Goal: Communication & Community: Ask a question

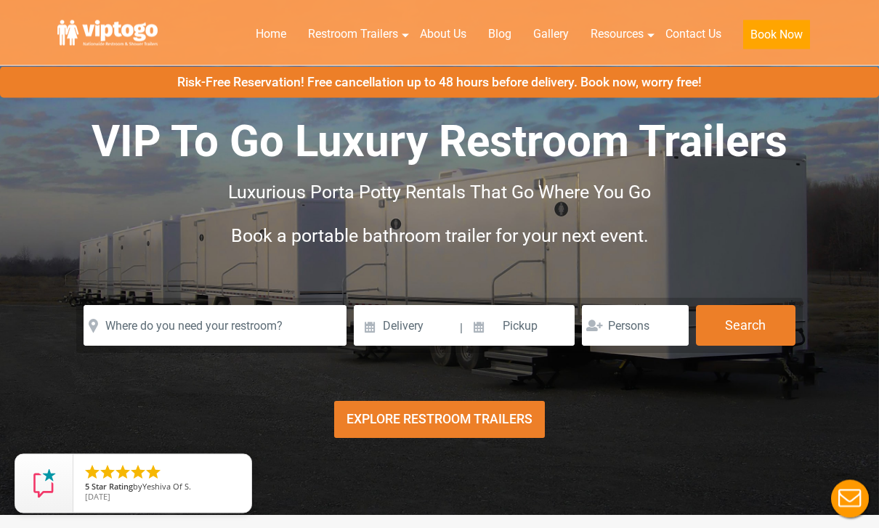
scroll to position [16, 0]
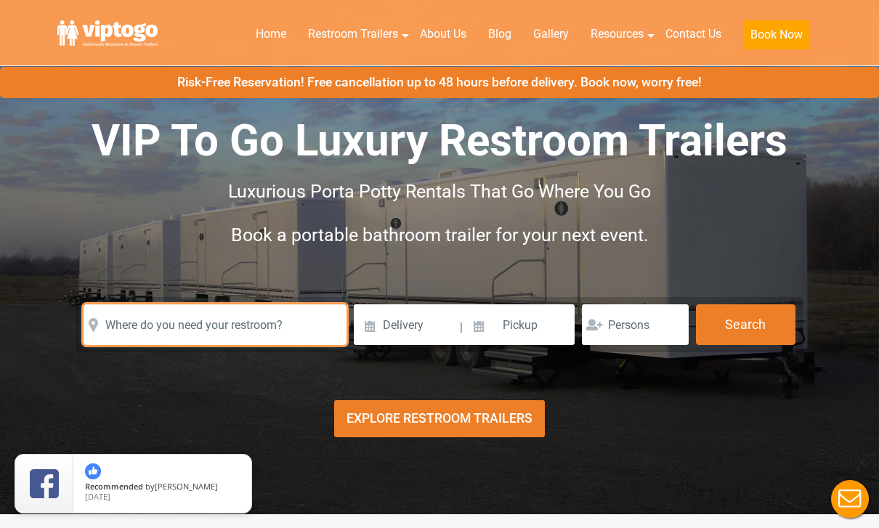
click at [140, 334] on input "text" at bounding box center [215, 324] width 263 height 41
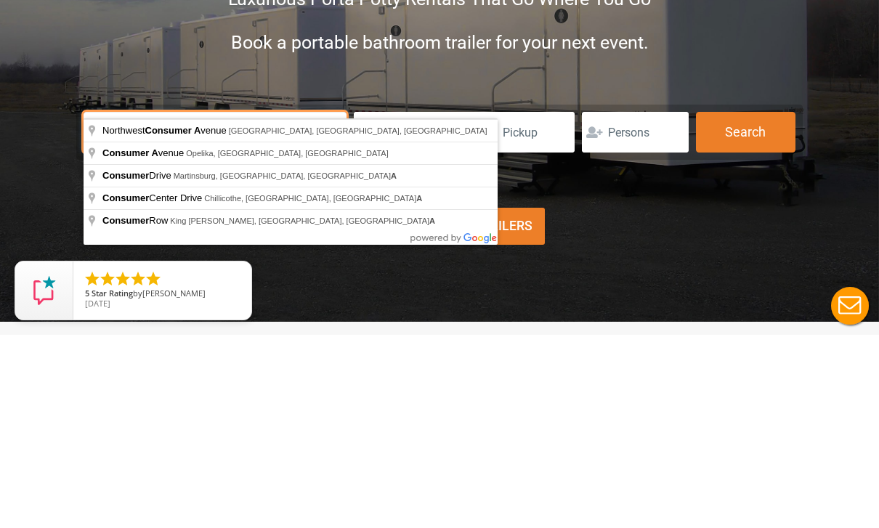
scroll to position [0, 0]
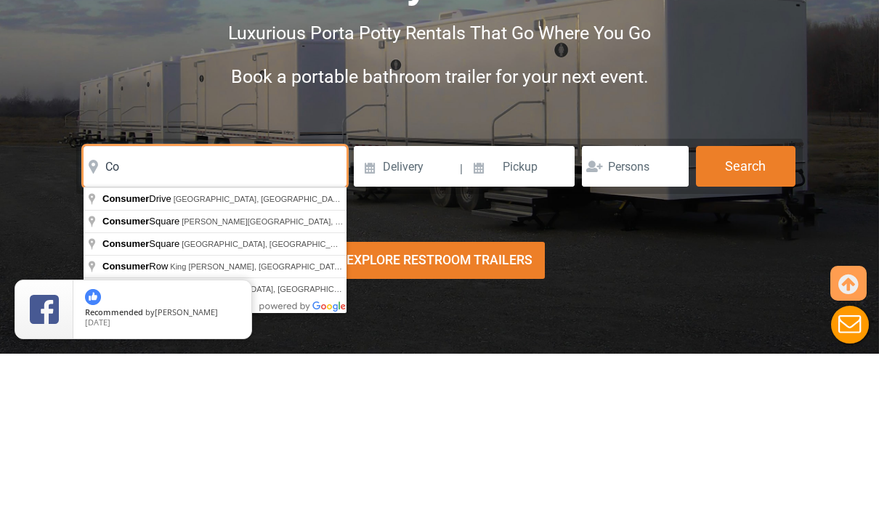
type input "C"
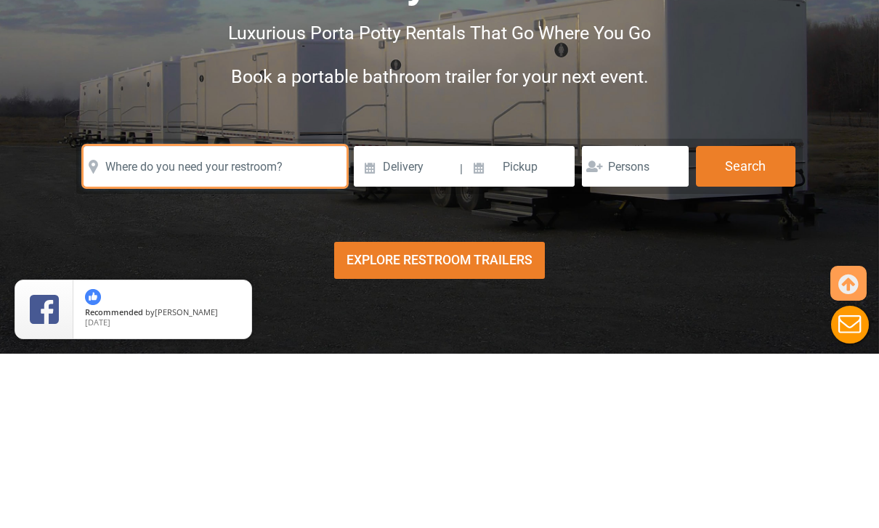
click at [279, 320] on input "text" at bounding box center [215, 340] width 263 height 41
paste input "68-29 Main St, Kew Gardens Hills, NY 11367"
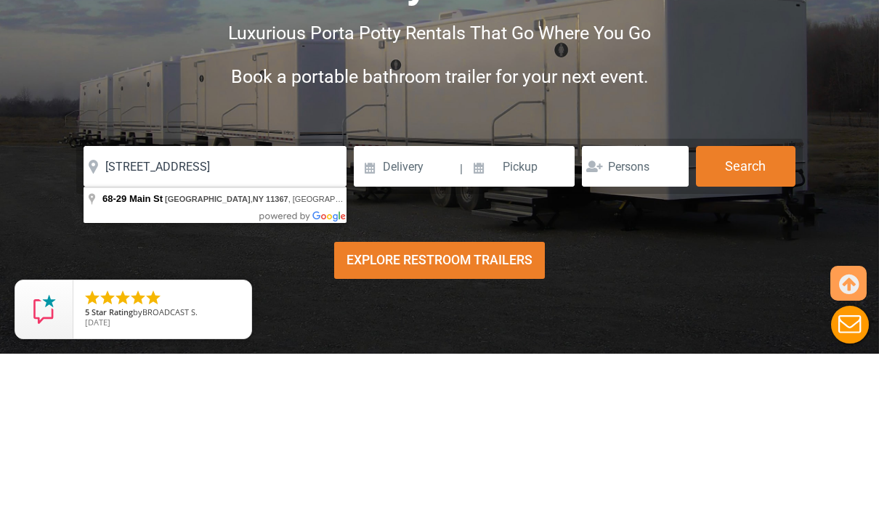
type input "68-29 Main St, Kew Gardens Hills, NY 11367, USA"
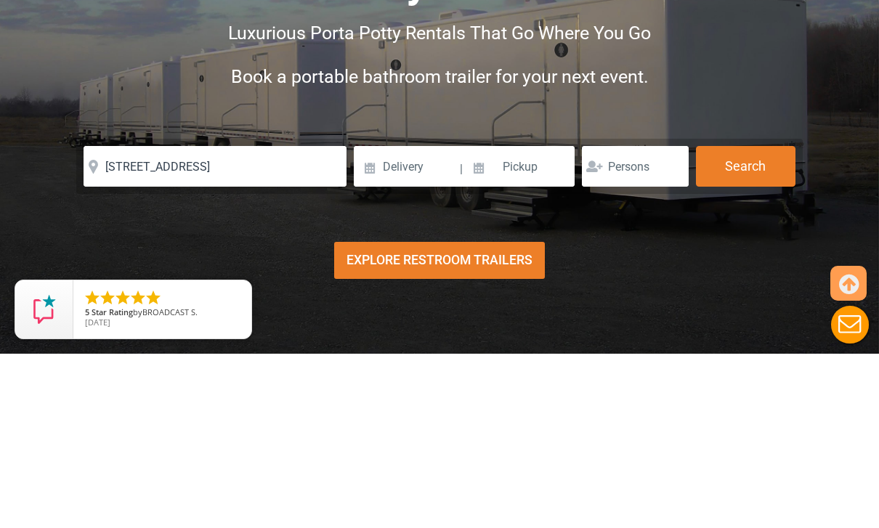
scroll to position [174, 0]
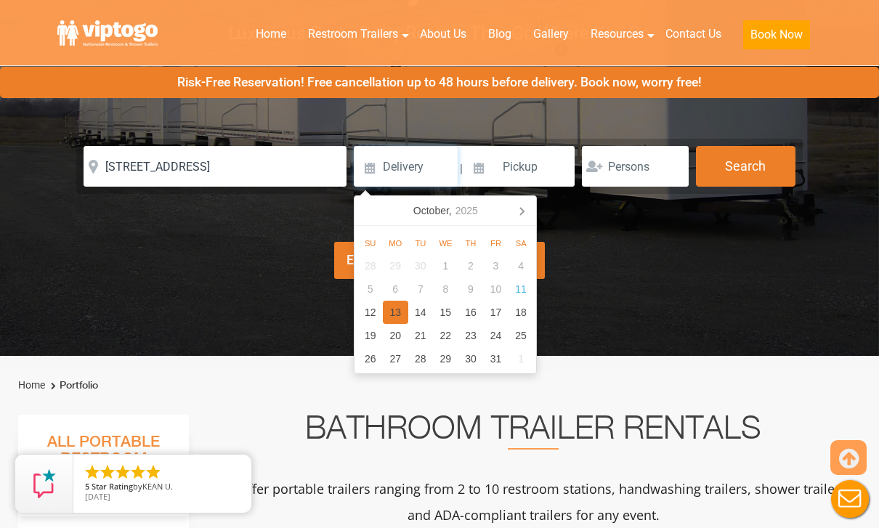
click at [398, 308] on div "13" at bounding box center [395, 312] width 25 height 23
type input "10/13/2025"
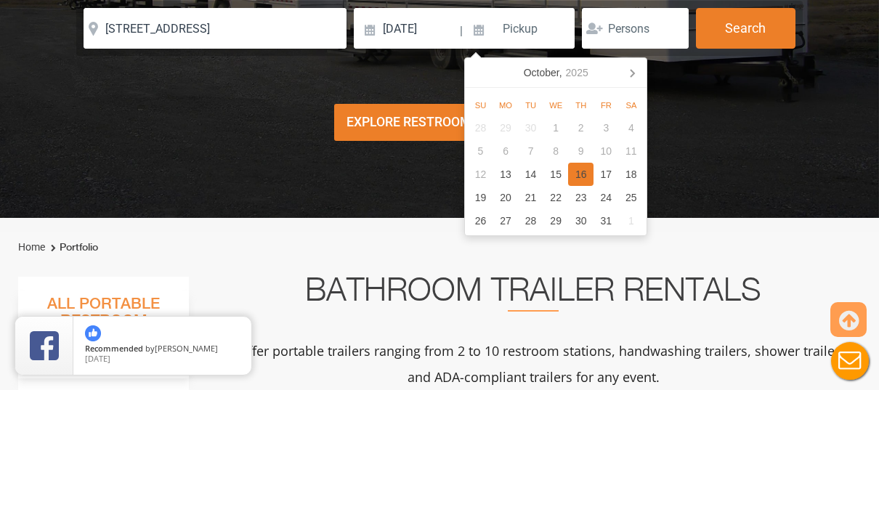
click at [587, 301] on div "16" at bounding box center [580, 312] width 25 height 23
type input "10/16/2025"
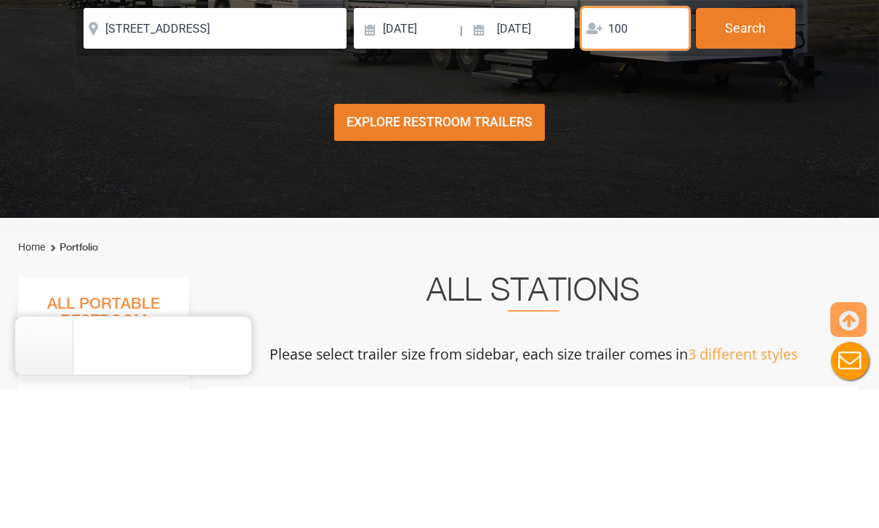
type input "100"
click at [765, 146] on button "Search" at bounding box center [746, 166] width 100 height 41
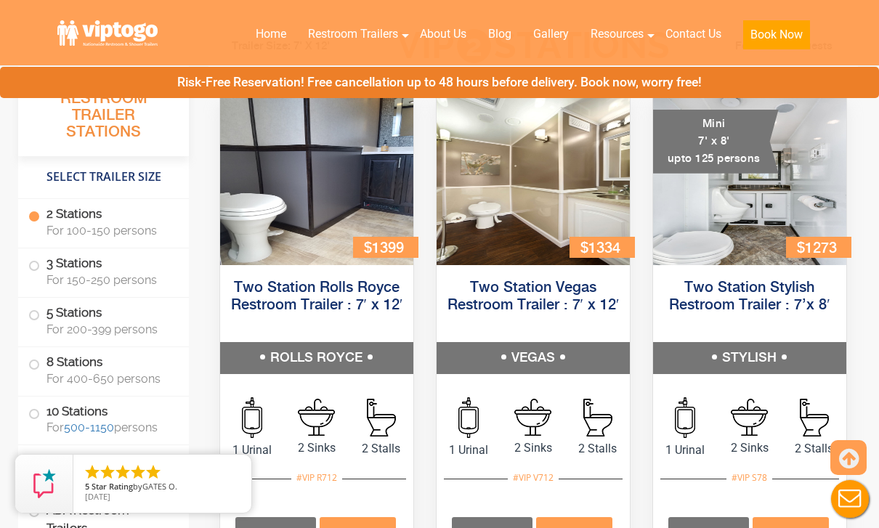
scroll to position [682, 0]
click at [790, 184] on img at bounding box center [749, 182] width 193 height 167
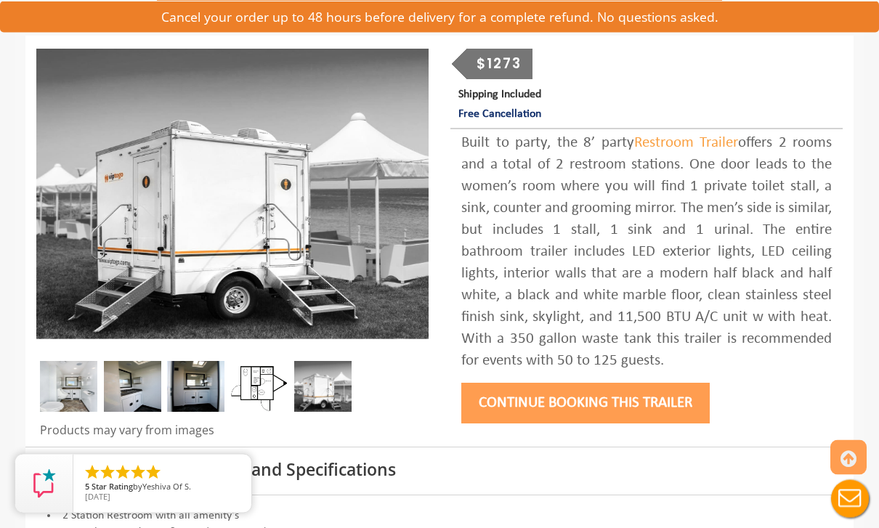
scroll to position [165, 0]
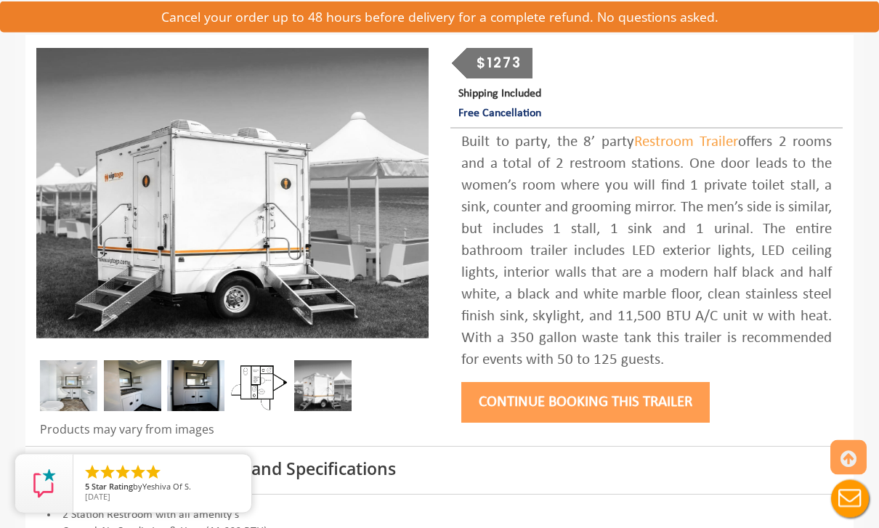
click at [92, 375] on img at bounding box center [68, 386] width 57 height 51
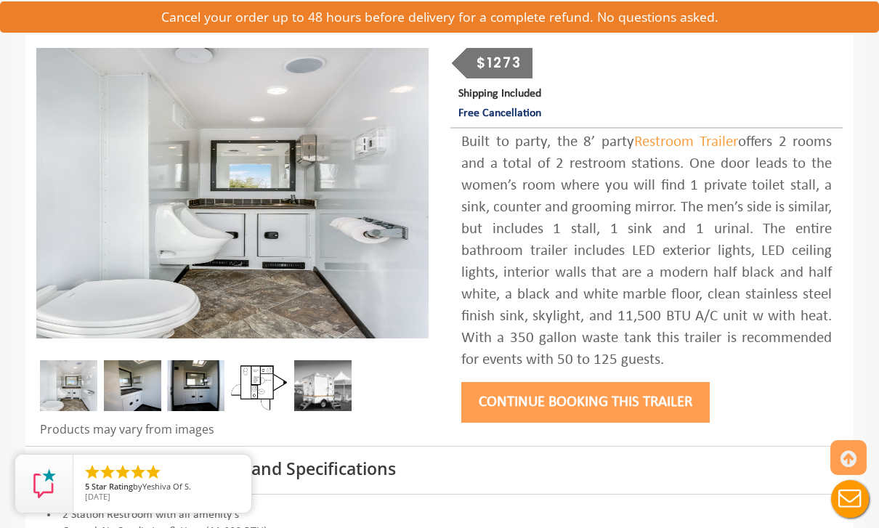
click at [153, 373] on img at bounding box center [132, 385] width 57 height 51
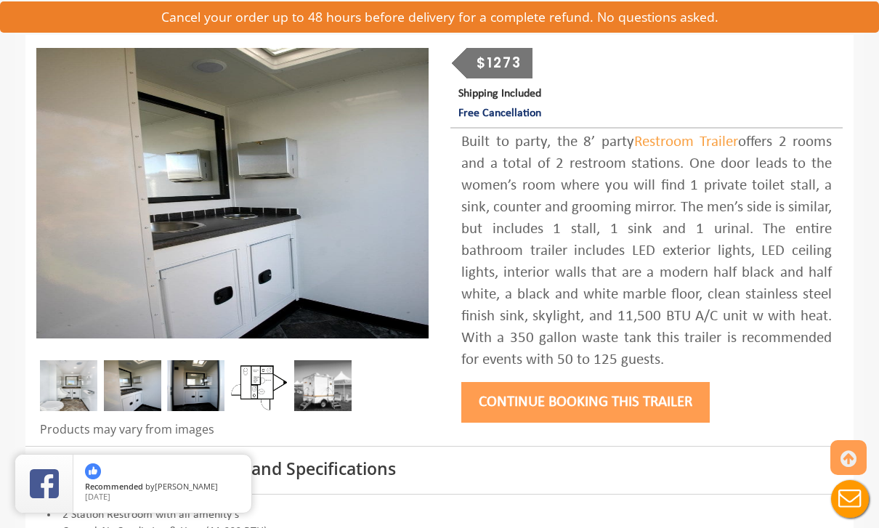
click at [197, 390] on img at bounding box center [195, 385] width 57 height 51
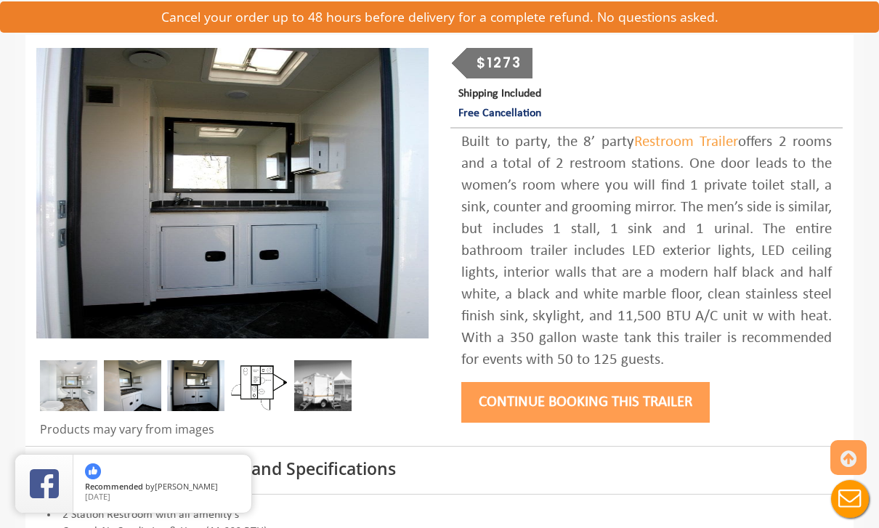
click at [139, 382] on img at bounding box center [132, 385] width 57 height 51
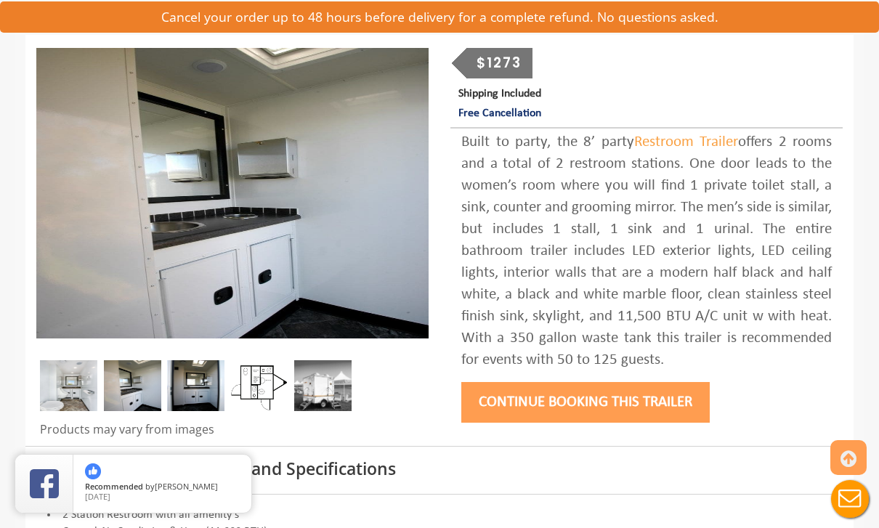
click at [153, 381] on img at bounding box center [132, 385] width 57 height 51
click at [81, 381] on img at bounding box center [68, 385] width 57 height 51
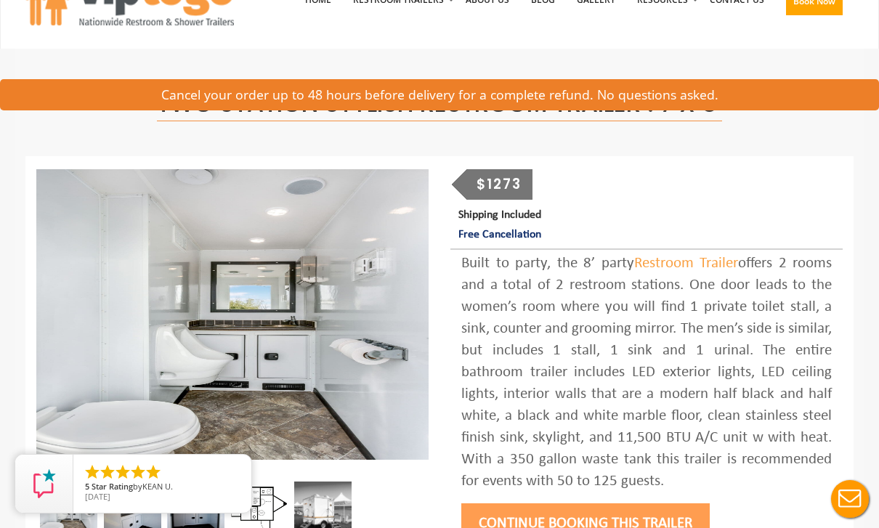
scroll to position [0, 0]
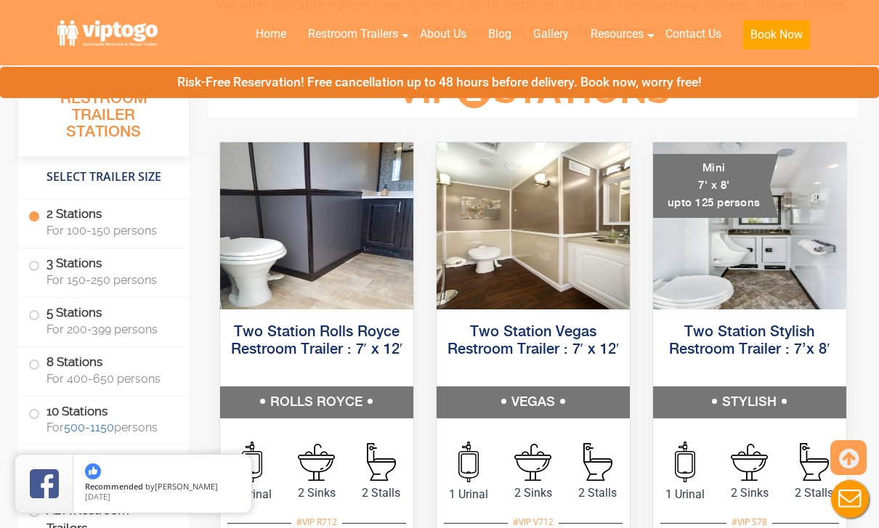
scroll to position [658, 0]
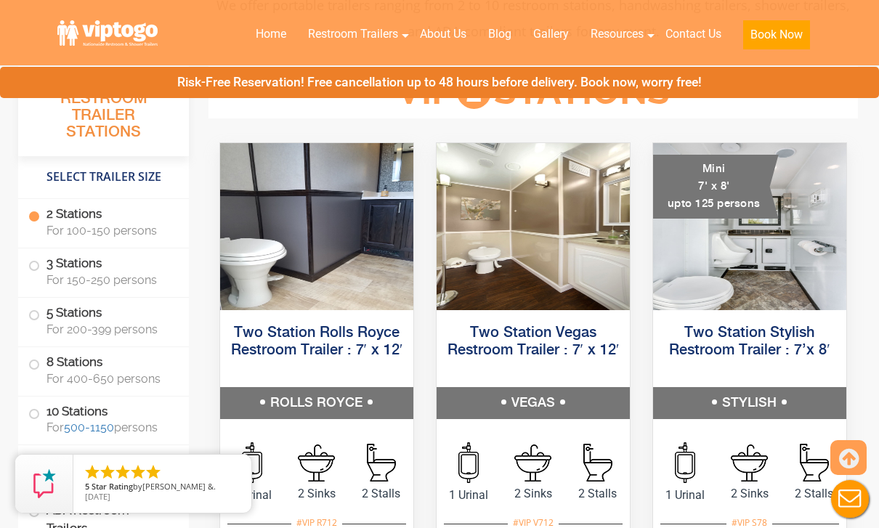
click at [607, 251] on img at bounding box center [533, 226] width 193 height 167
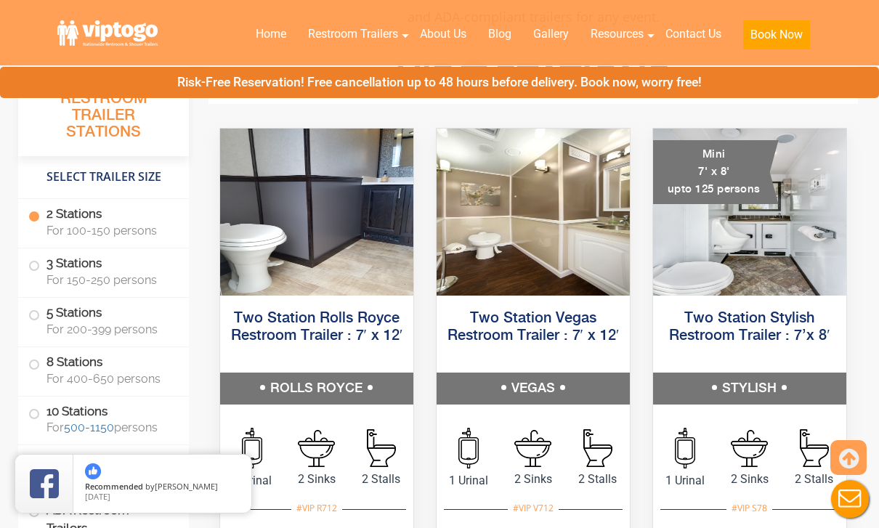
scroll to position [669, 0]
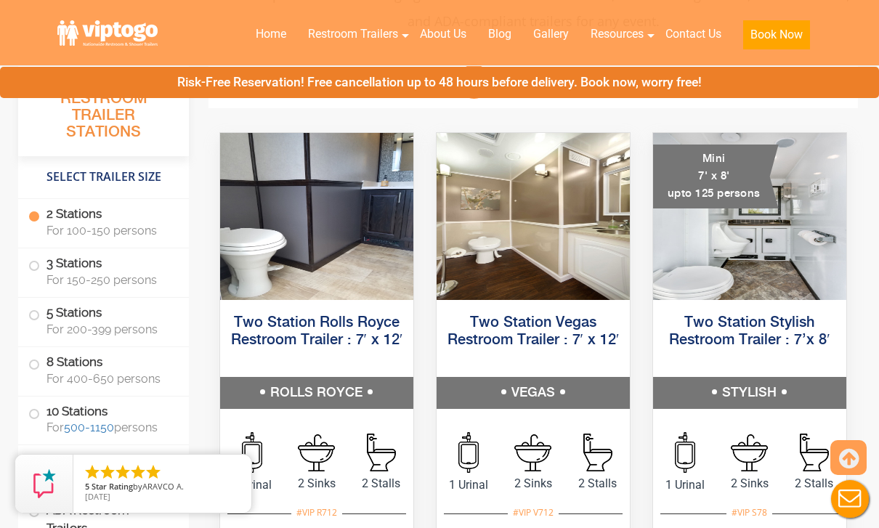
click at [288, 208] on img at bounding box center [316, 216] width 193 height 167
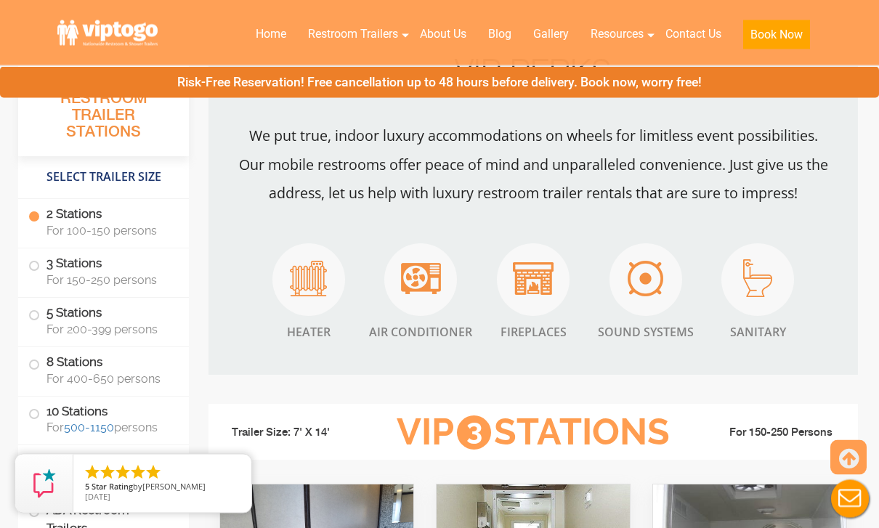
scroll to position [1291, 0]
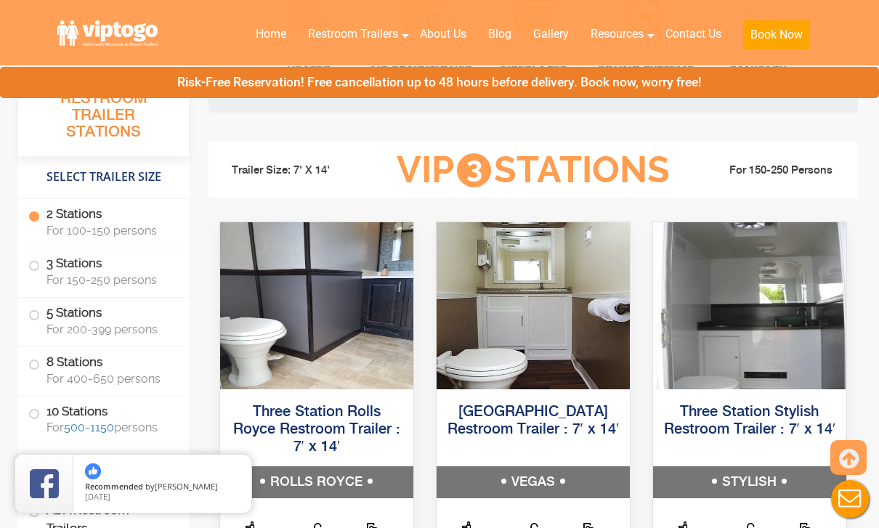
click at [43, 265] on label "3 Stations For 150-250 persons" at bounding box center [103, 271] width 150 height 45
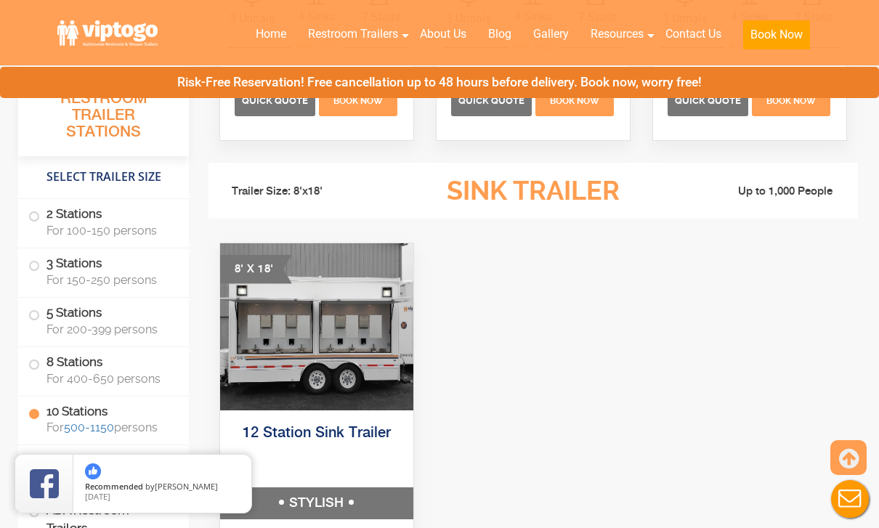
scroll to position [3824, 0]
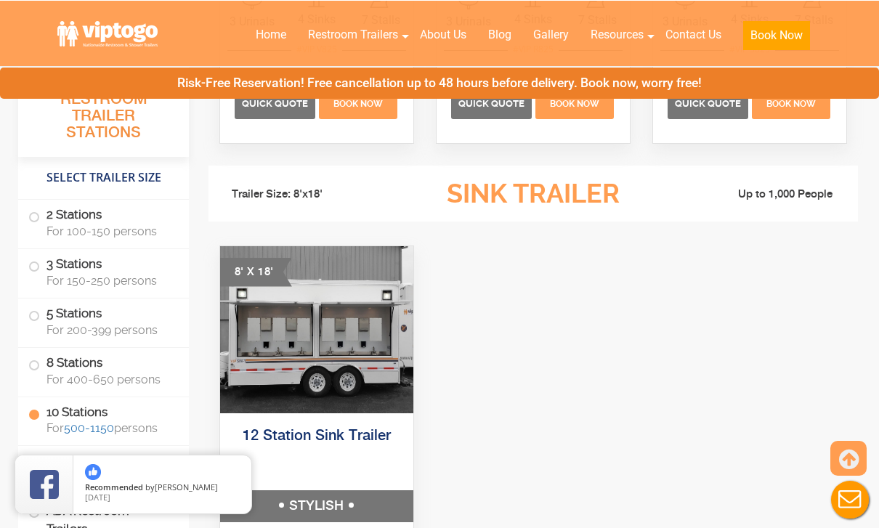
click at [356, 409] on img at bounding box center [316, 329] width 193 height 167
click at [339, 490] on h5 "STYLISH" at bounding box center [316, 506] width 193 height 32
click at [346, 347] on img at bounding box center [316, 329] width 193 height 167
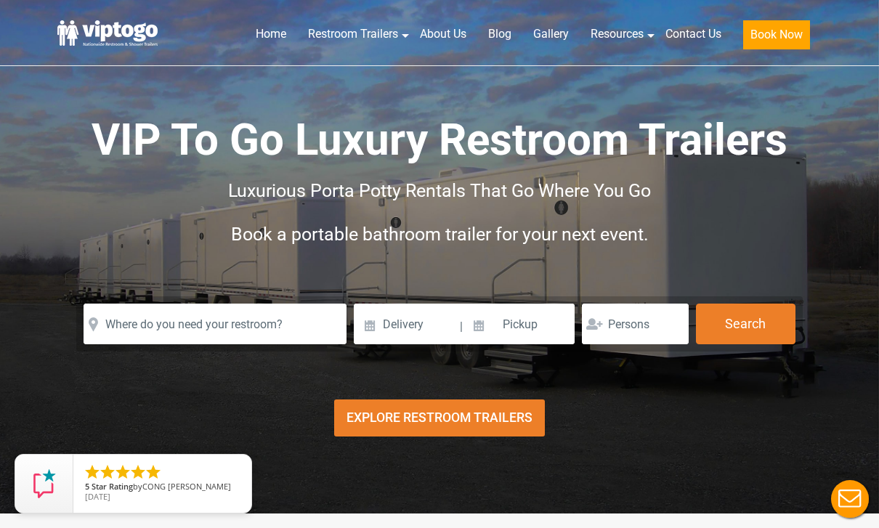
scroll to position [0, 0]
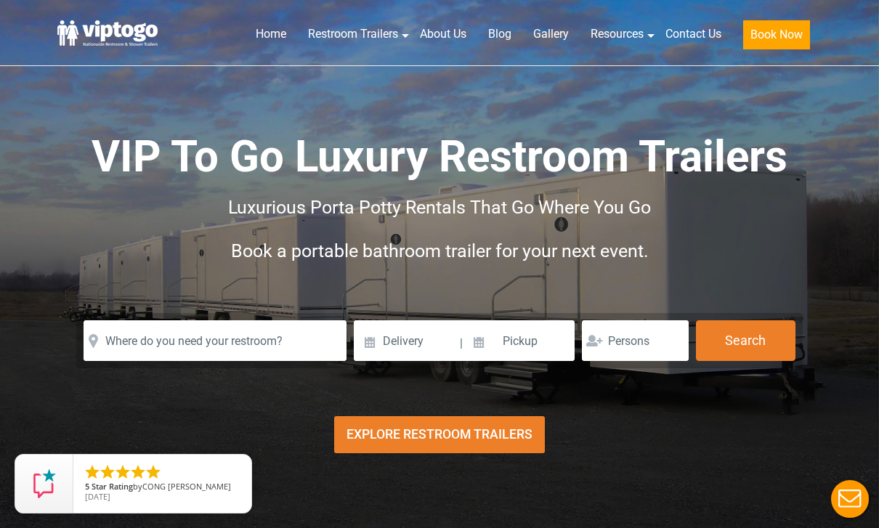
click at [696, 34] on link "Contact Us" at bounding box center [694, 34] width 78 height 32
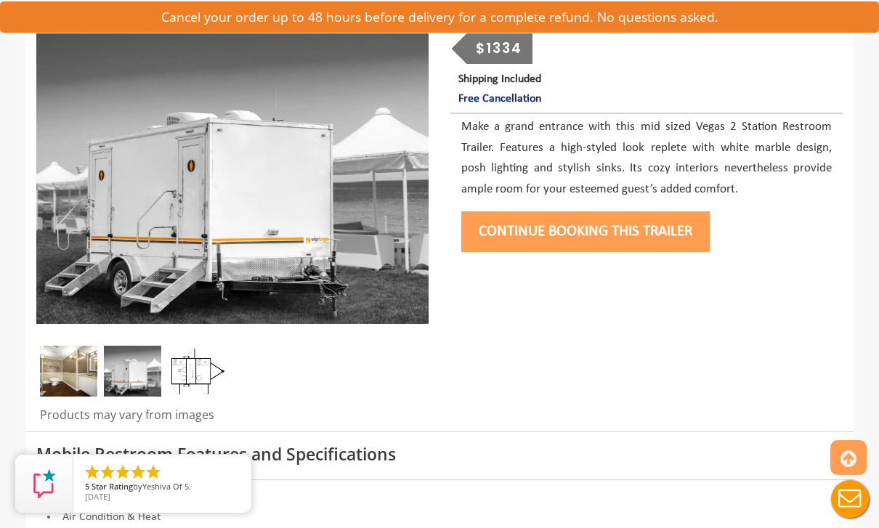
scroll to position [212, 0]
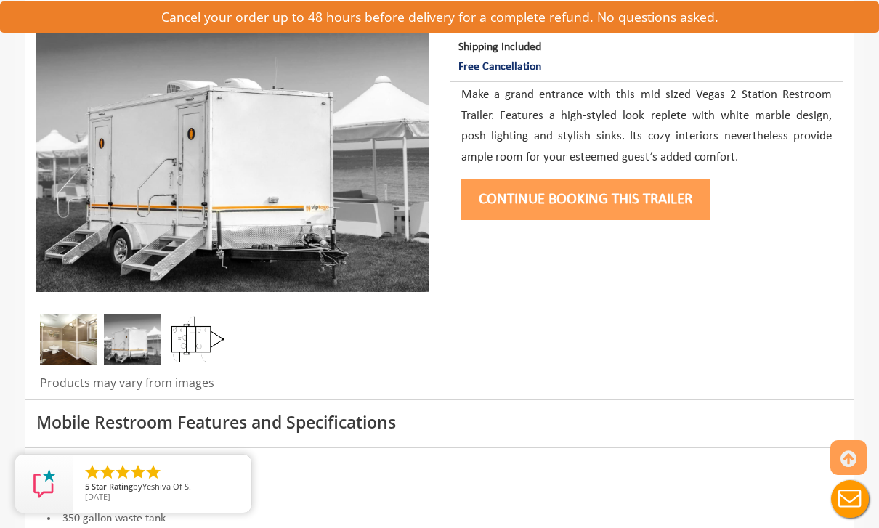
click at [76, 355] on img at bounding box center [68, 339] width 57 height 51
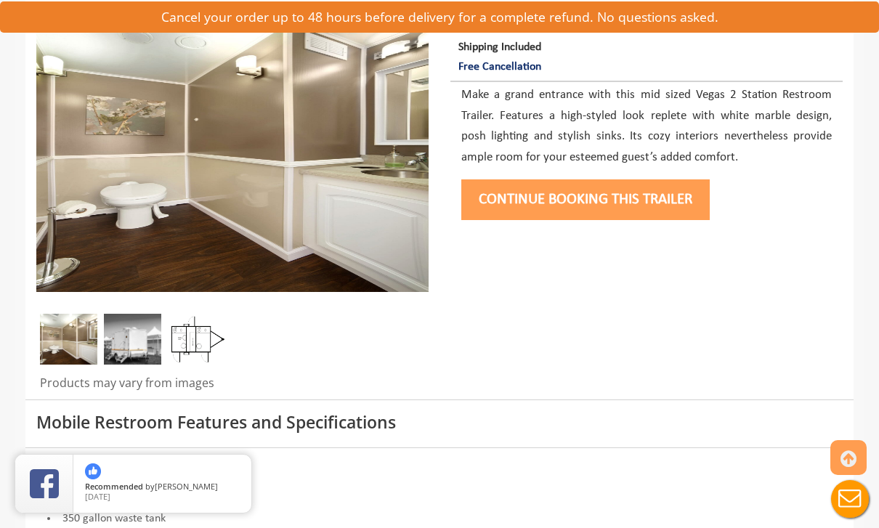
click at [142, 335] on img at bounding box center [132, 339] width 57 height 51
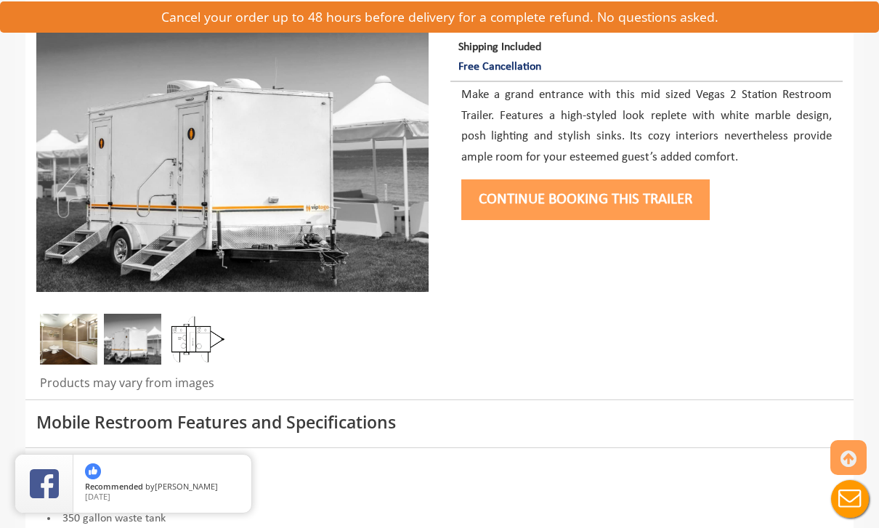
click at [202, 341] on img at bounding box center [195, 339] width 57 height 51
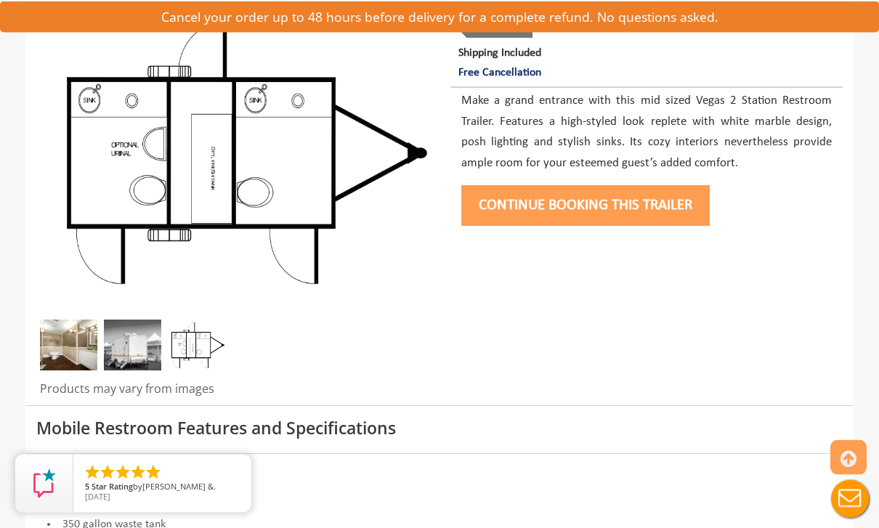
scroll to position [206, 0]
click at [142, 346] on img at bounding box center [132, 345] width 57 height 51
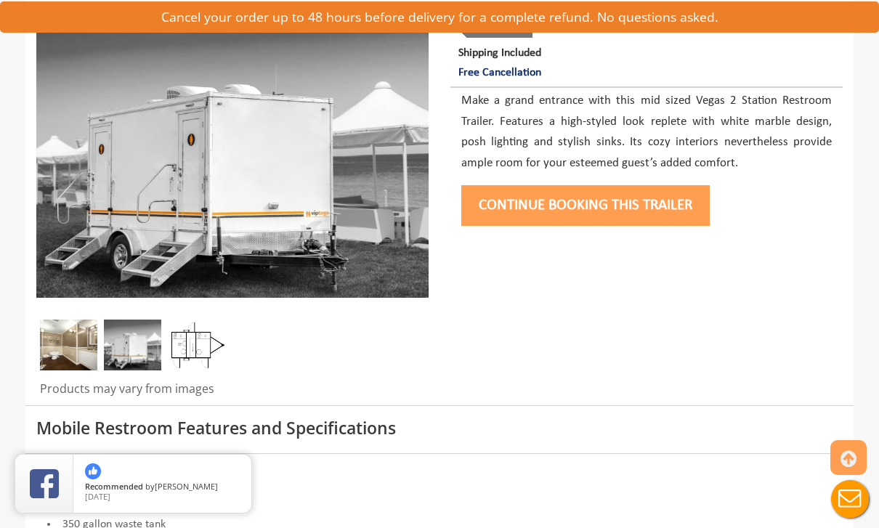
click at [86, 342] on img at bounding box center [68, 345] width 57 height 51
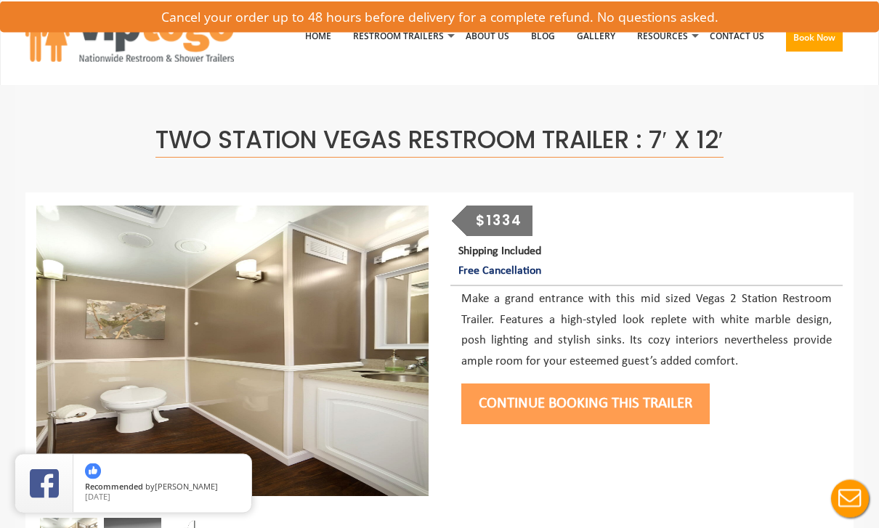
scroll to position [8, 0]
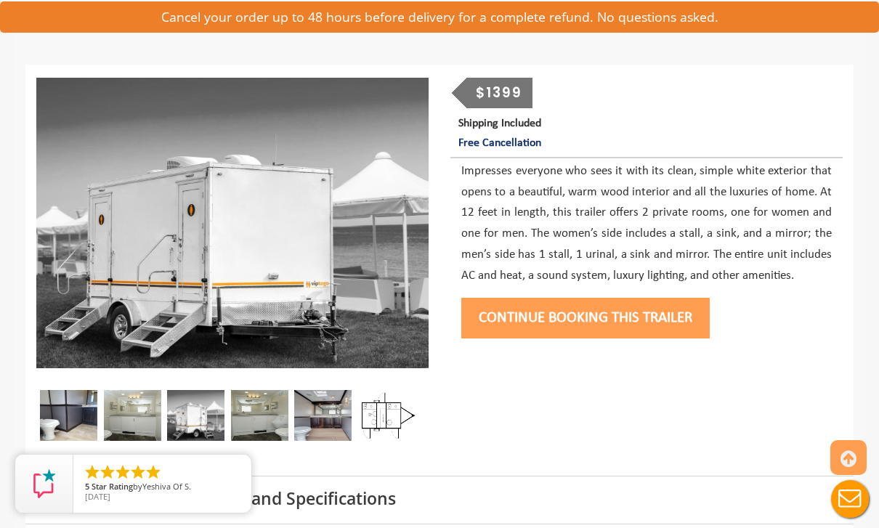
scroll to position [135, 0]
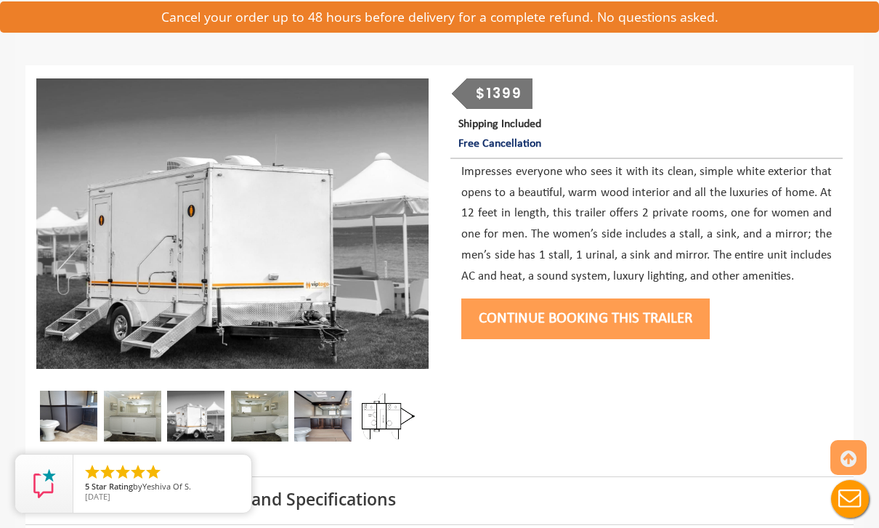
click at [134, 415] on img at bounding box center [132, 416] width 57 height 51
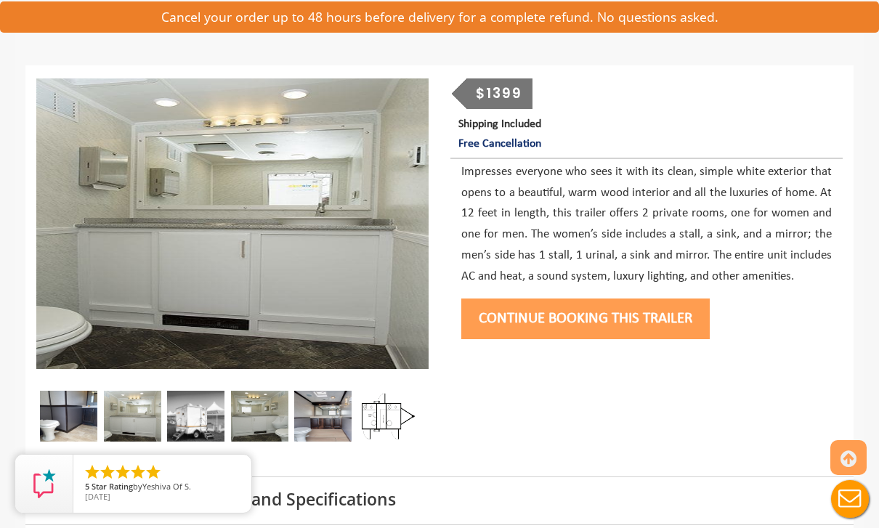
click at [207, 407] on img at bounding box center [195, 416] width 57 height 51
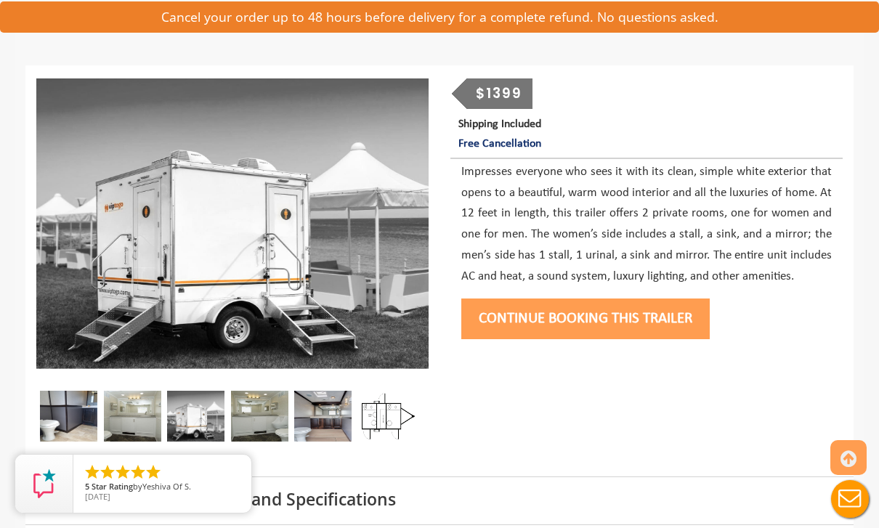
click at [251, 403] on img at bounding box center [259, 416] width 57 height 51
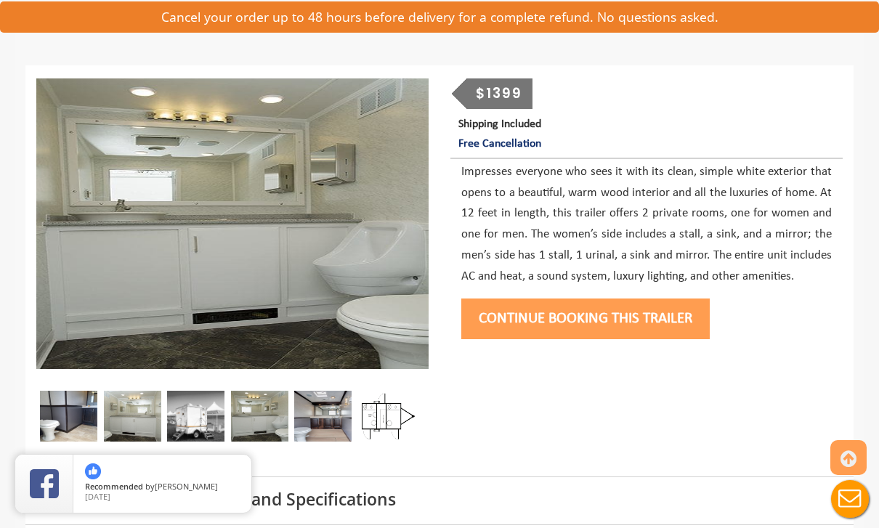
click at [299, 407] on img at bounding box center [322, 416] width 57 height 51
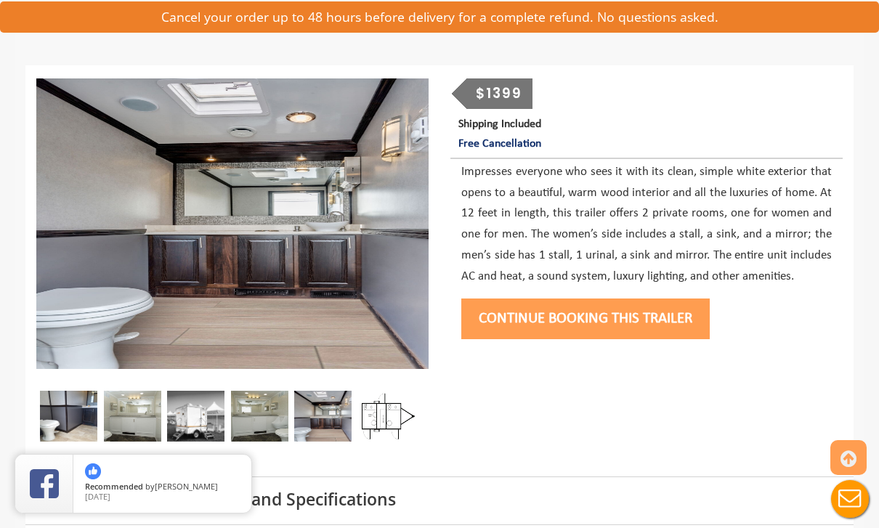
click at [62, 427] on img at bounding box center [68, 416] width 57 height 51
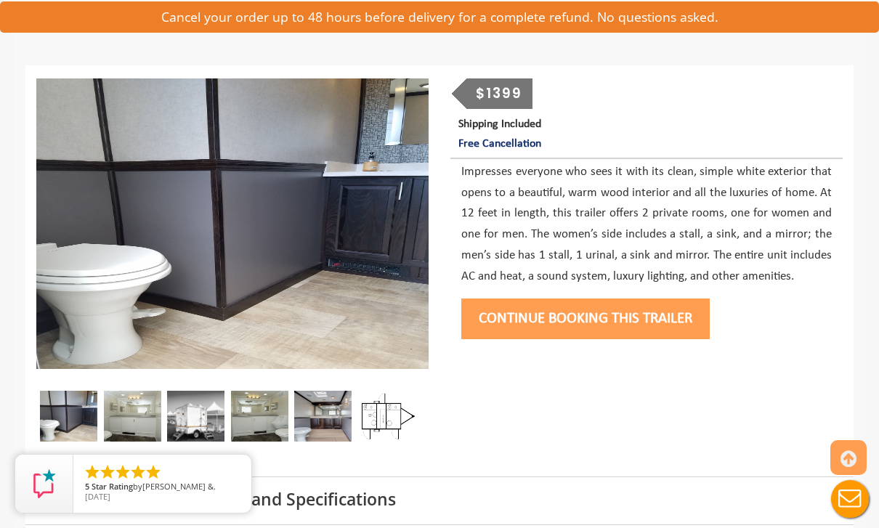
click at [156, 417] on img at bounding box center [132, 416] width 57 height 51
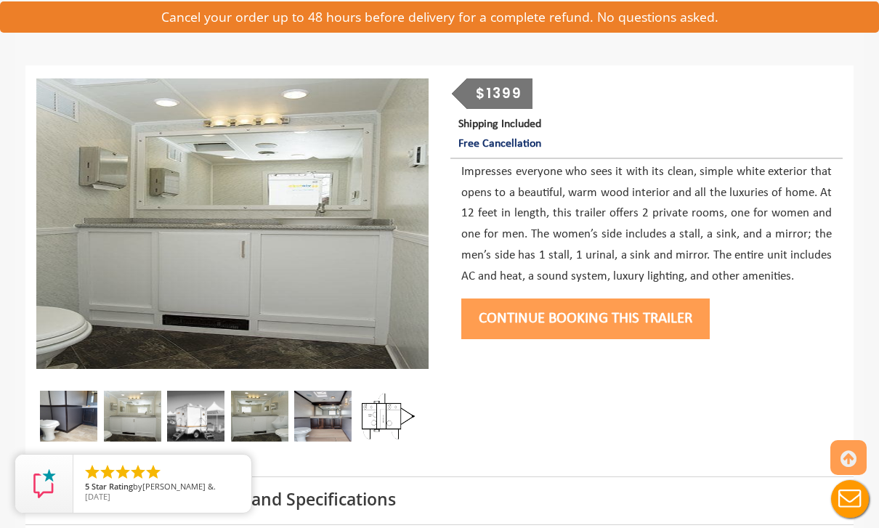
click at [312, 416] on img at bounding box center [322, 416] width 57 height 51
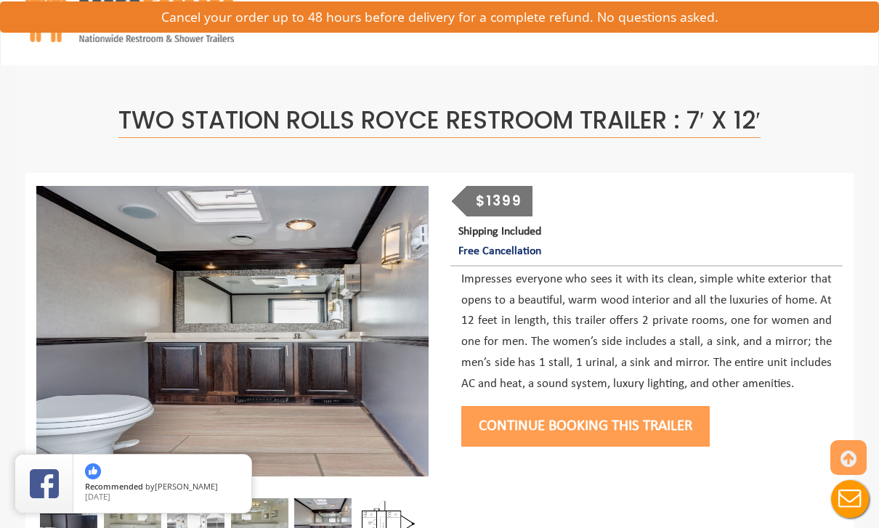
scroll to position [0, 0]
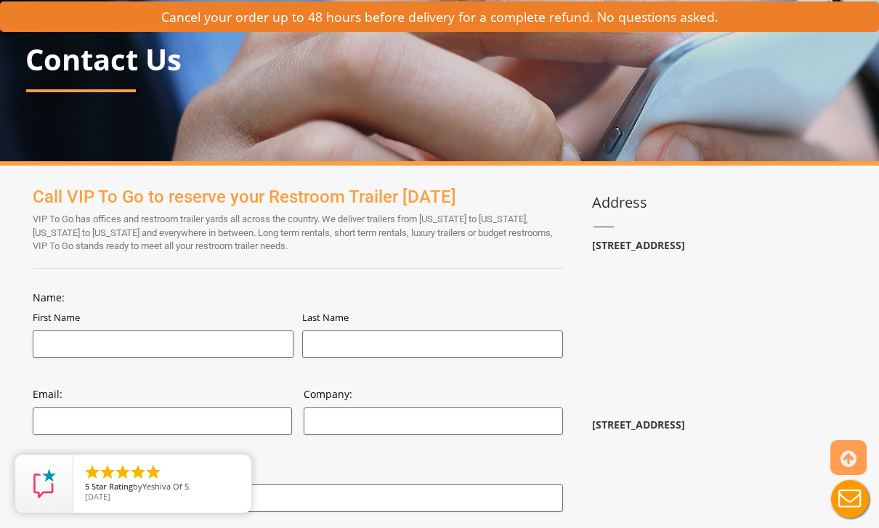
scroll to position [120, 0]
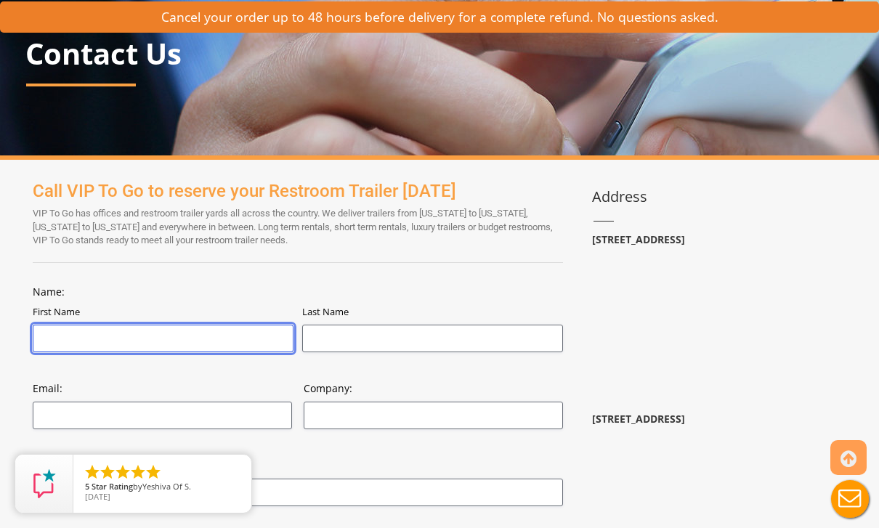
click at [227, 333] on input "First Name" at bounding box center [163, 339] width 261 height 28
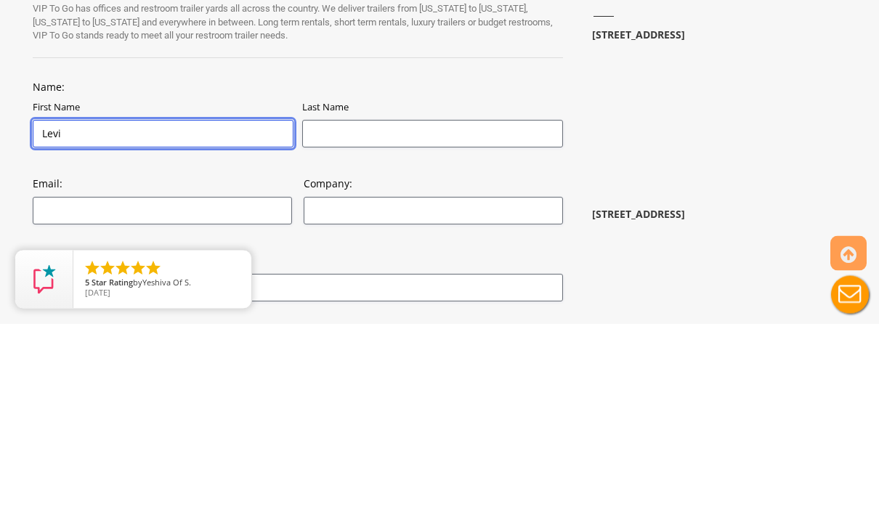
type input "Levi"
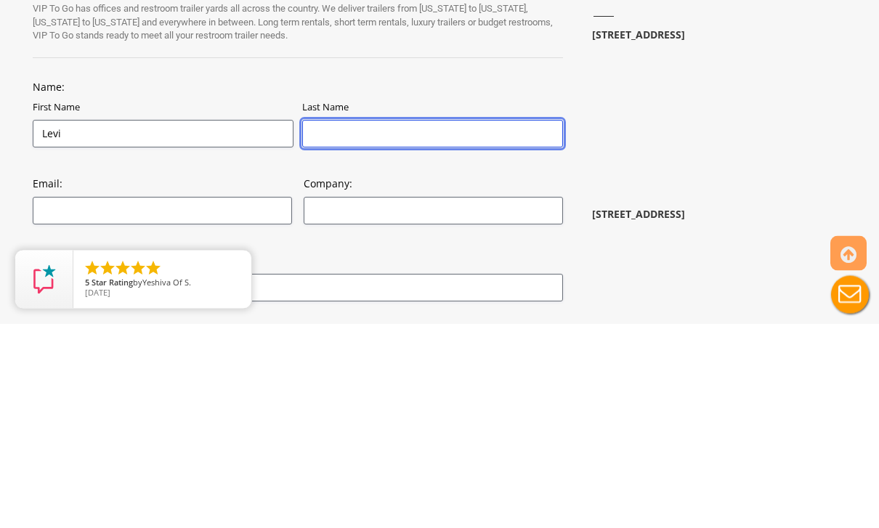
click at [437, 325] on input "Last Name" at bounding box center [432, 339] width 261 height 28
type input "[PERSON_NAME]"
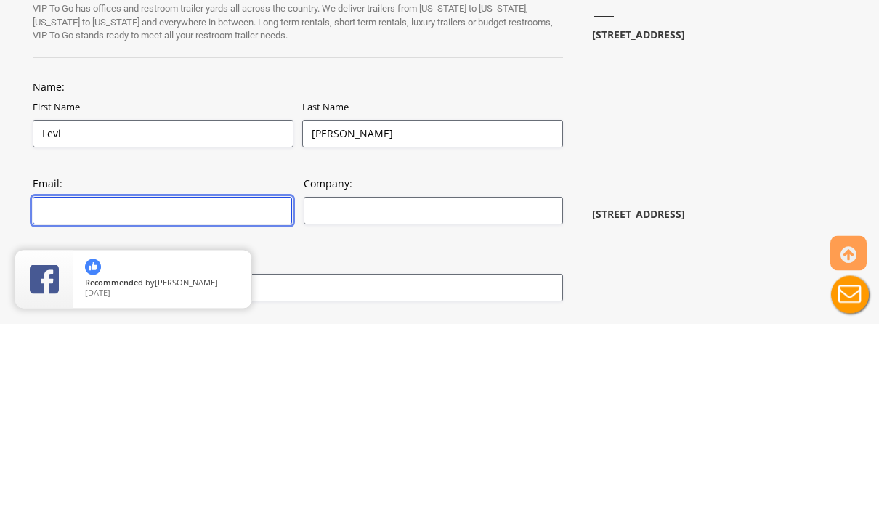
click at [239, 402] on input "Email: (Required)" at bounding box center [162, 416] width 259 height 28
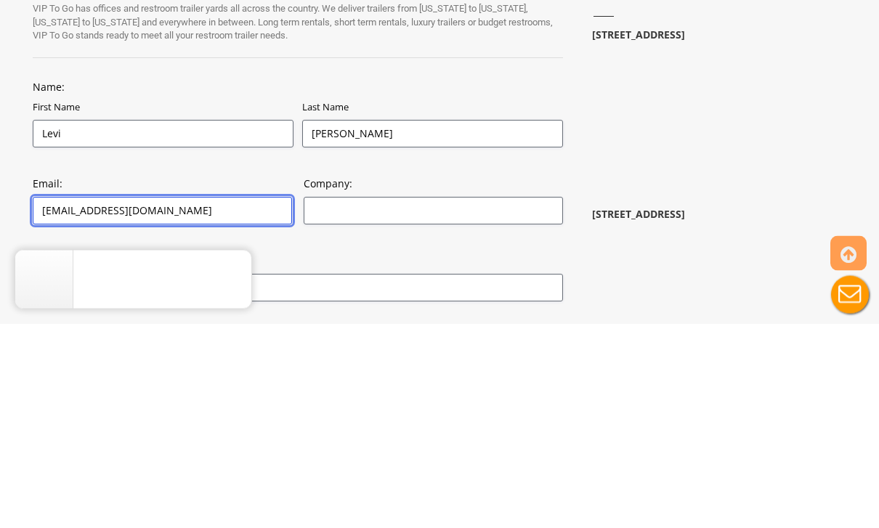
type input "[EMAIL_ADDRESS][DOMAIN_NAME]"
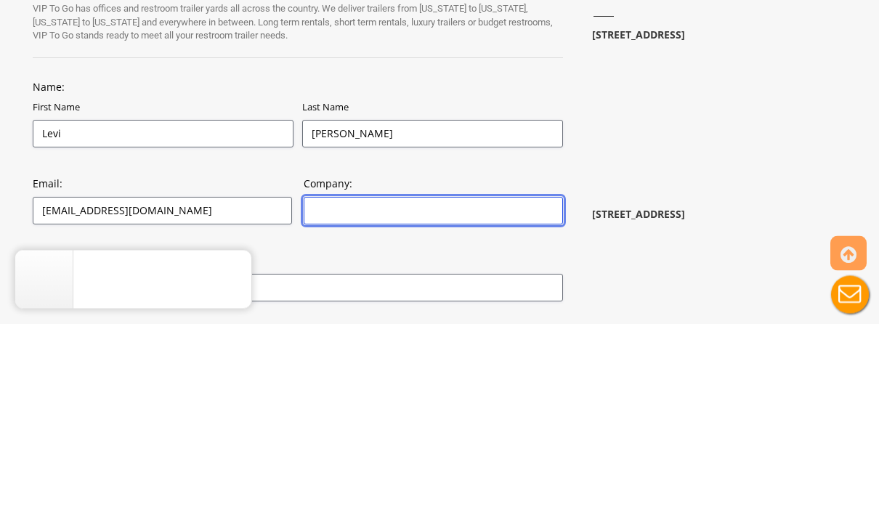
click at [363, 402] on input "Company:" at bounding box center [433, 416] width 259 height 28
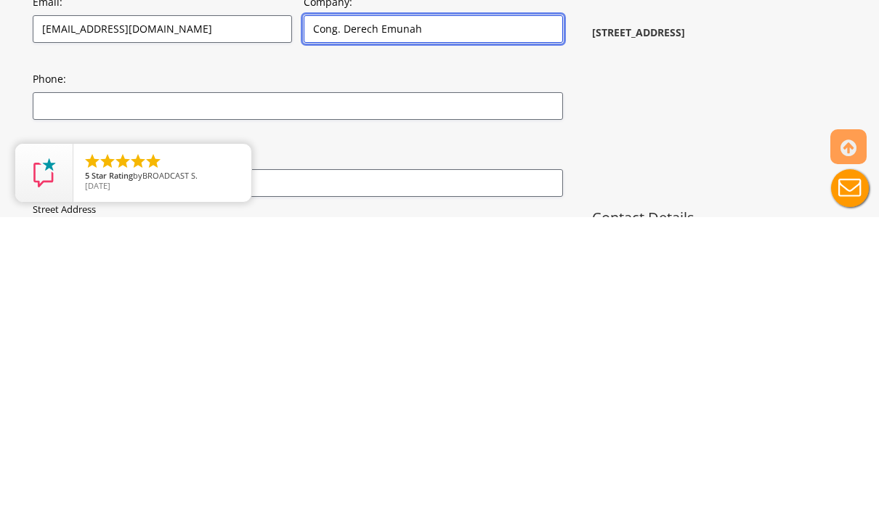
scroll to position [195, 0]
type input "Cong. Derech Emunah"
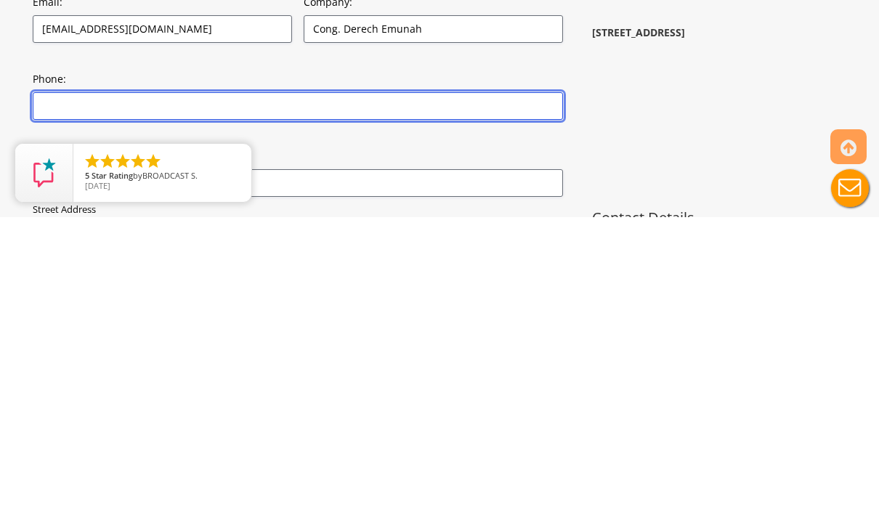
click at [450, 403] on input "Phone: (Required)" at bounding box center [298, 417] width 531 height 28
type input "6466444574"
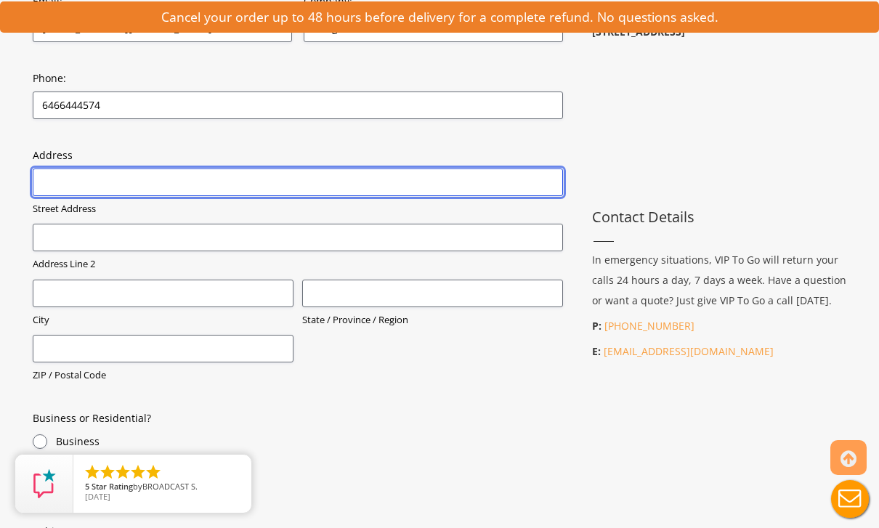
click at [406, 176] on input "Street Address" at bounding box center [298, 183] width 531 height 28
click at [201, 183] on input "Street Address" at bounding box center [298, 183] width 531 height 28
paste input "[URL][DOMAIN_NAME]"
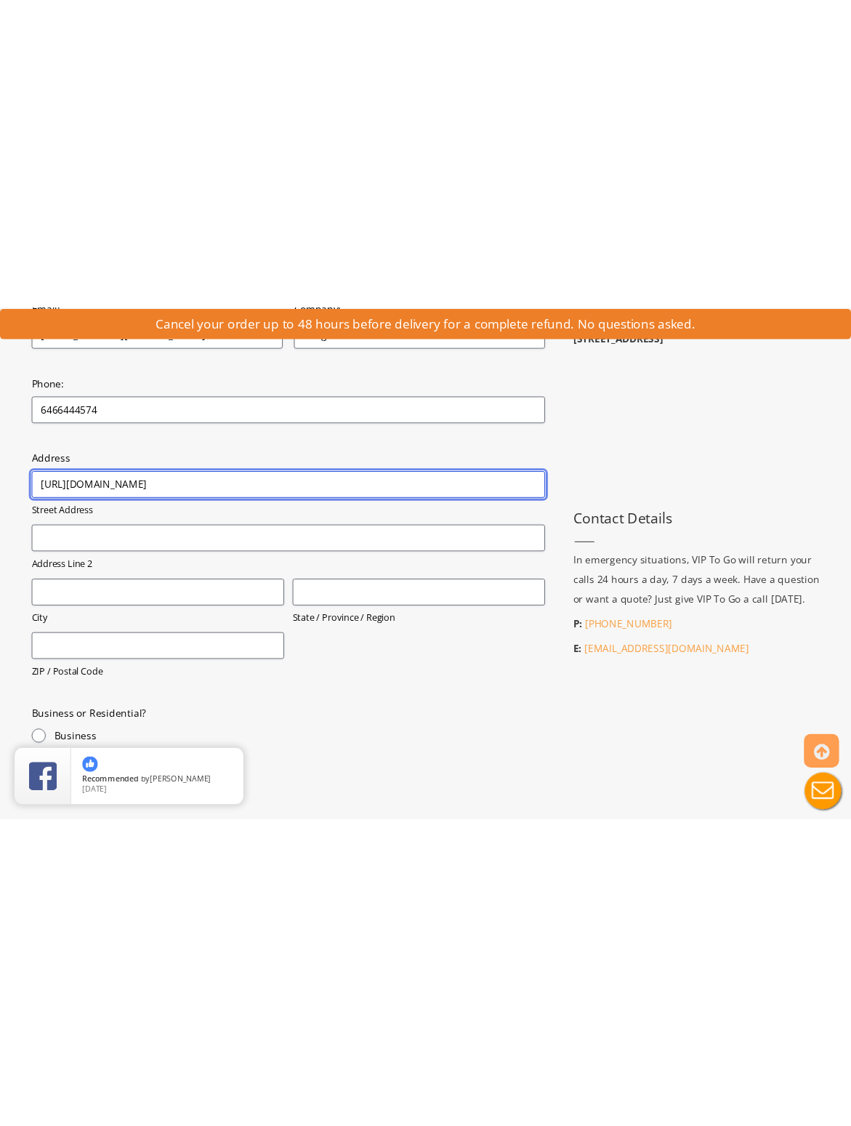
scroll to position [341, 0]
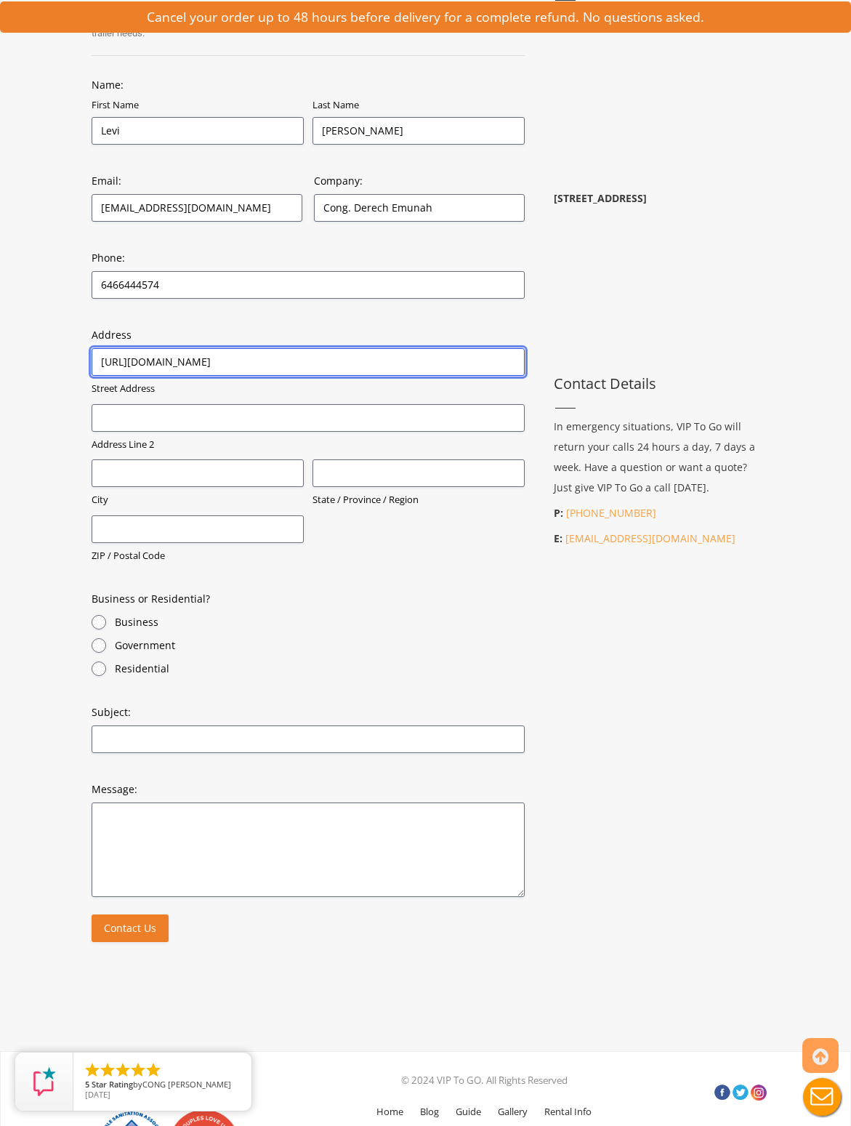
type input "https://"
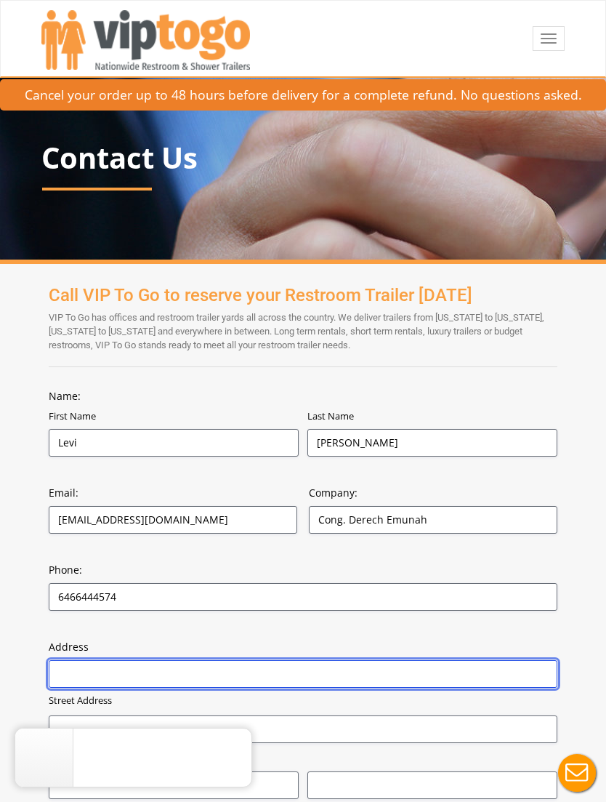
scroll to position [172, 0]
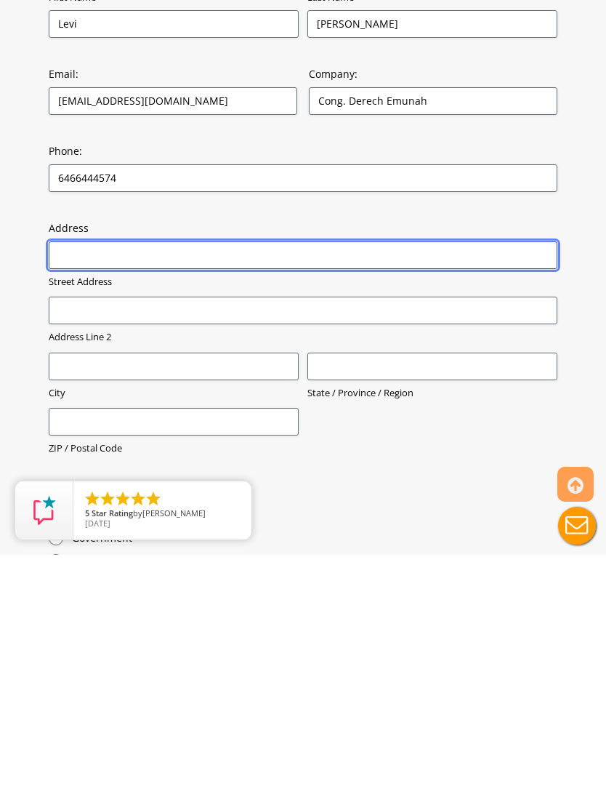
click at [280, 488] on input "Street Address" at bounding box center [303, 502] width 509 height 28
click at [134, 488] on input "Street Address" at bounding box center [303, 502] width 509 height 28
paste input "[STREET_ADDRESS]"
type input "[STREET_ADDRESS]"
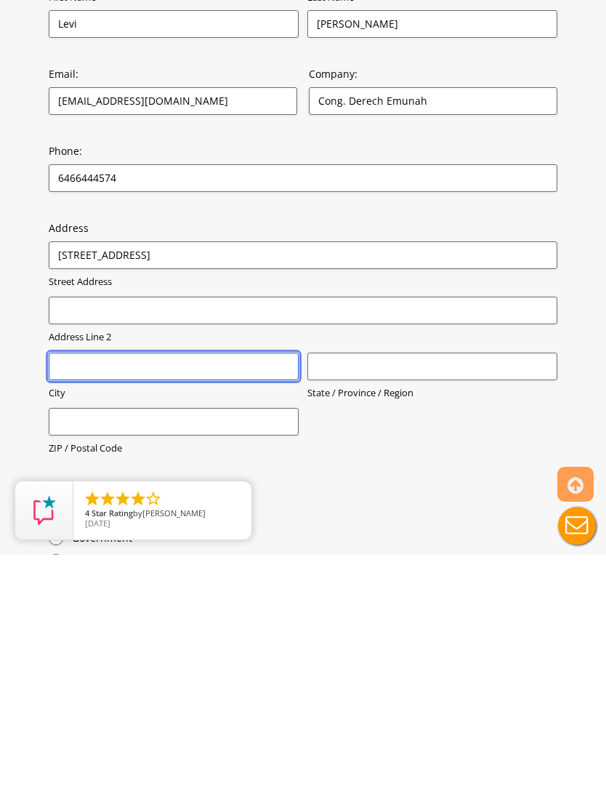
click at [231, 528] on input "City" at bounding box center [174, 614] width 250 height 28
type input "Flushing"
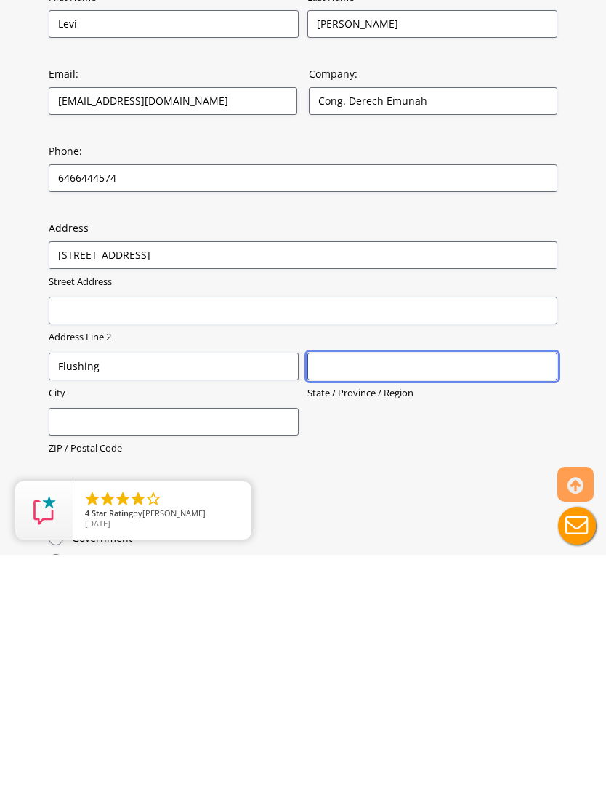
type input "NY"
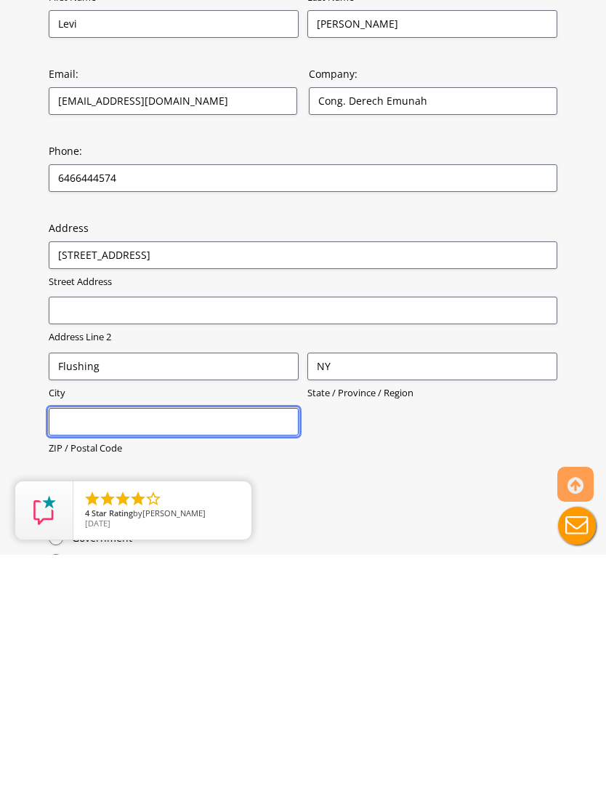
type input "11367"
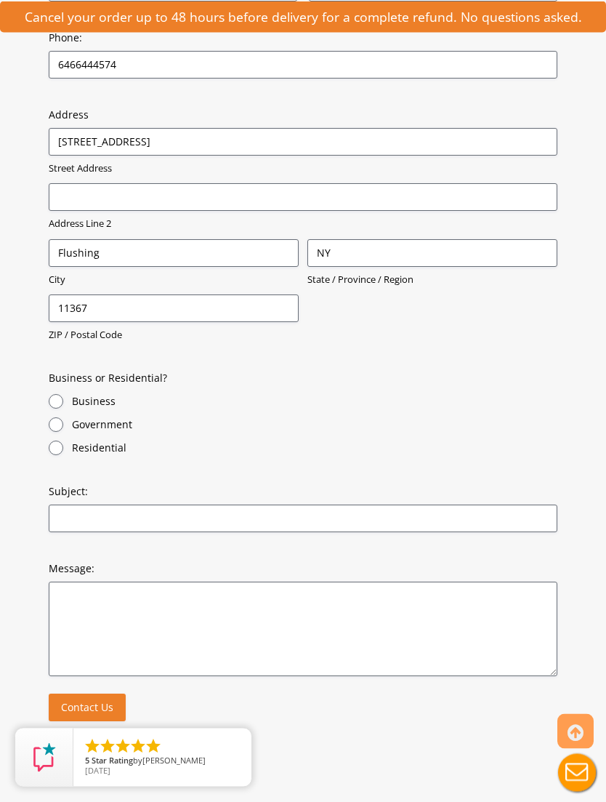
scroll to position [532, 0]
click at [113, 397] on label "Business" at bounding box center [314, 401] width 485 height 15
click at [63, 397] on input "Business" at bounding box center [56, 401] width 15 height 15
radio input "true"
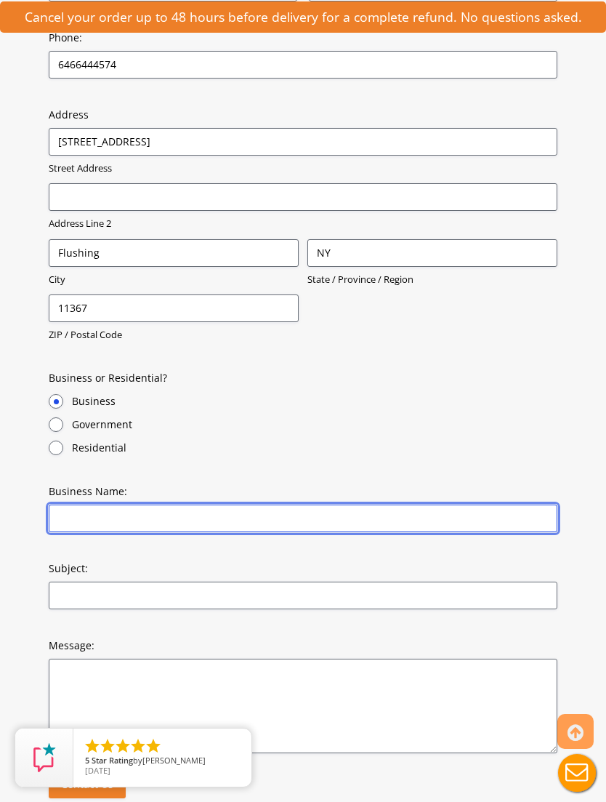
click at [246, 511] on input "Business Name: (Required)" at bounding box center [303, 518] width 509 height 28
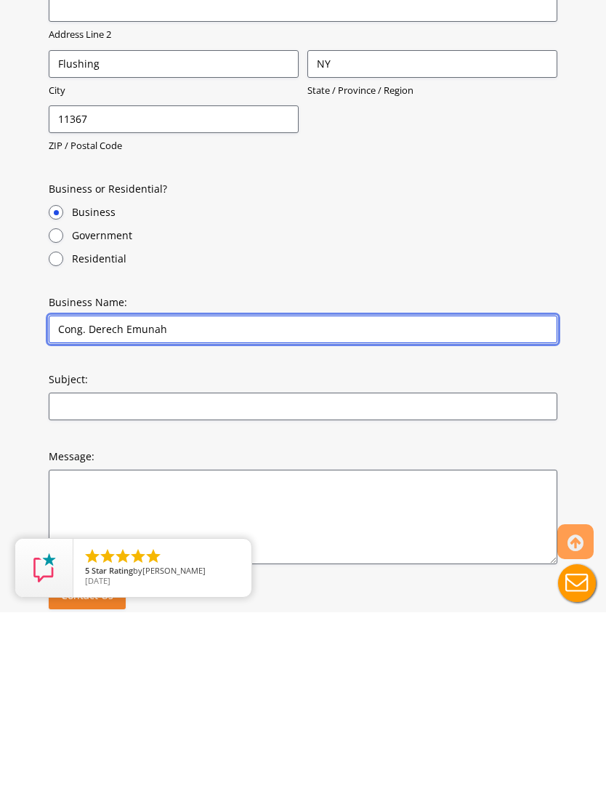
type input "Cong. Derech Emunah"
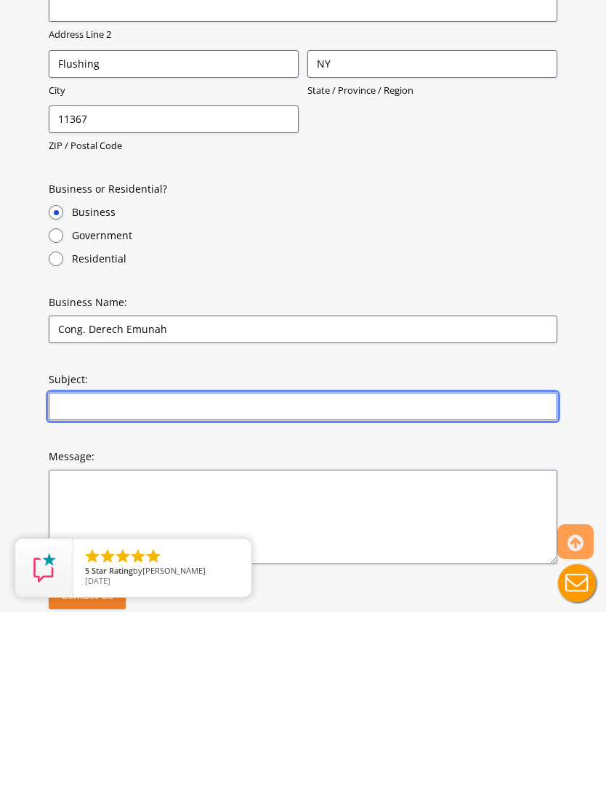
click at [357, 528] on input "Subject:" at bounding box center [303, 596] width 509 height 28
type input "[DEMOGRAPHIC_DATA]"
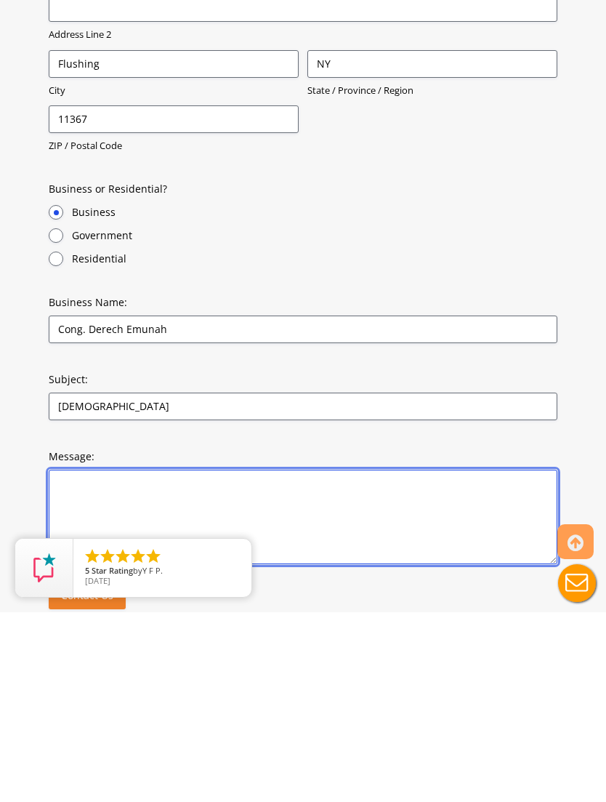
click at [309, 528] on textarea "Message:" at bounding box center [303, 706] width 509 height 94
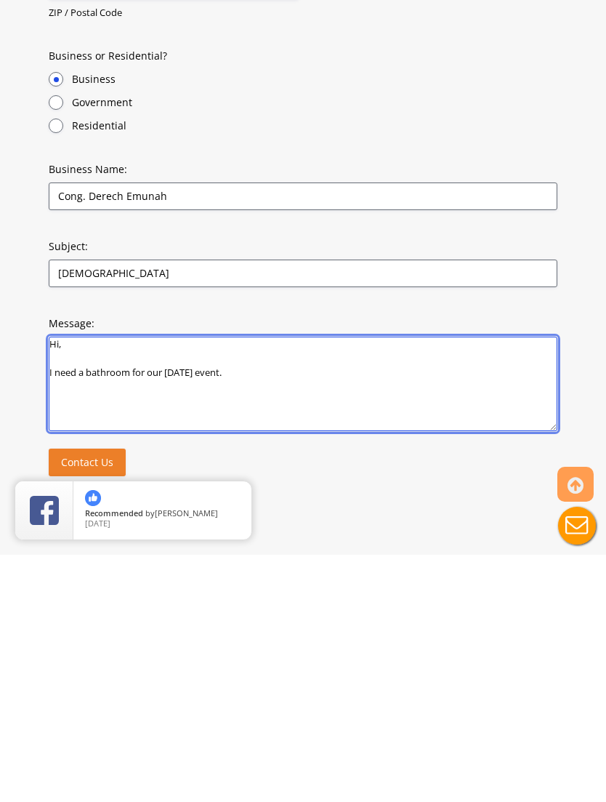
scroll to position [610, 0]
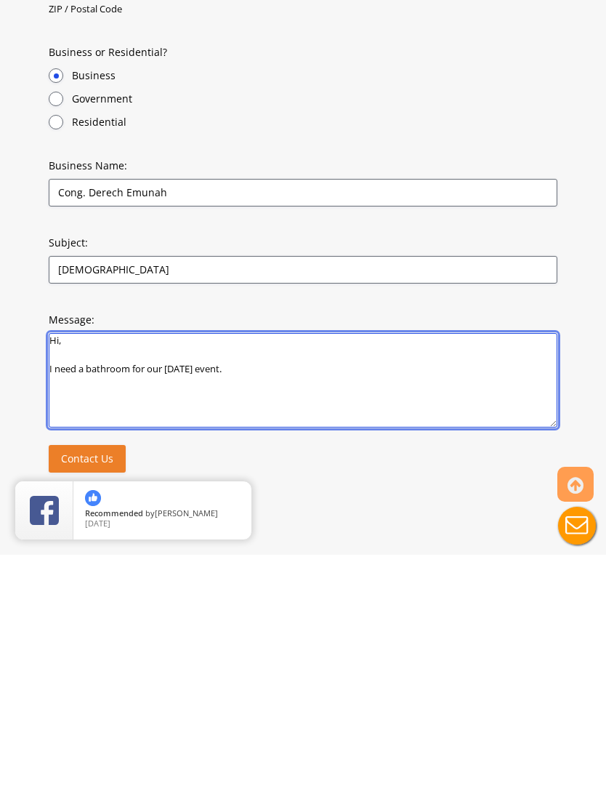
type textarea "Hi, I need a bathroom for our [DATE] event."
click at [97, 528] on input "Contact Us" at bounding box center [87, 706] width 77 height 28
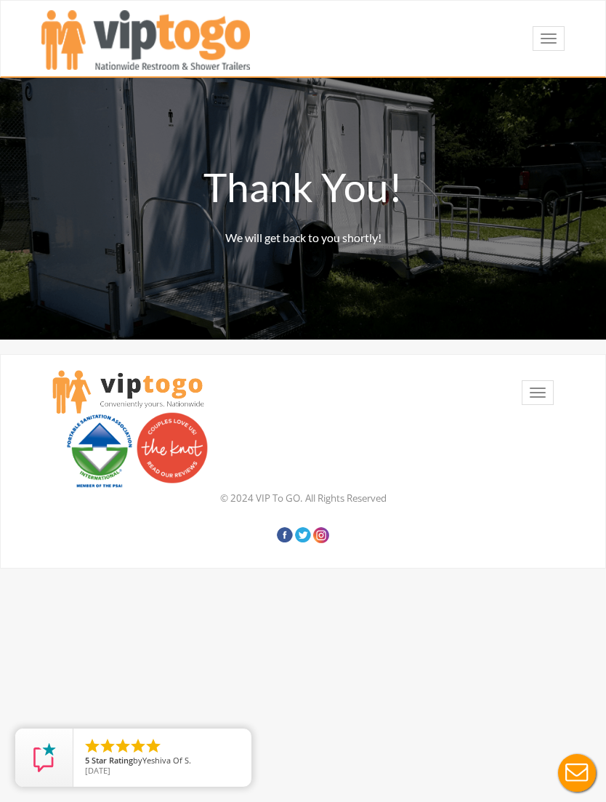
click at [329, 528] on link at bounding box center [321, 535] width 16 height 16
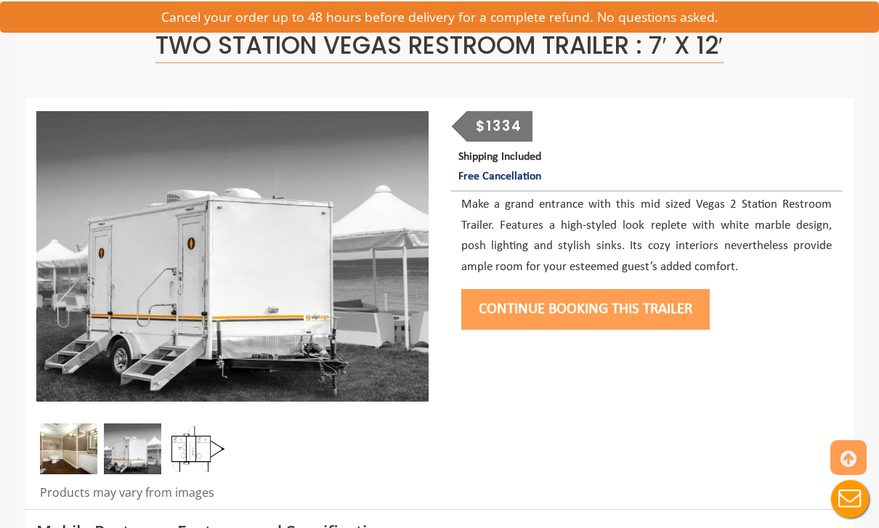
scroll to position [101, 0]
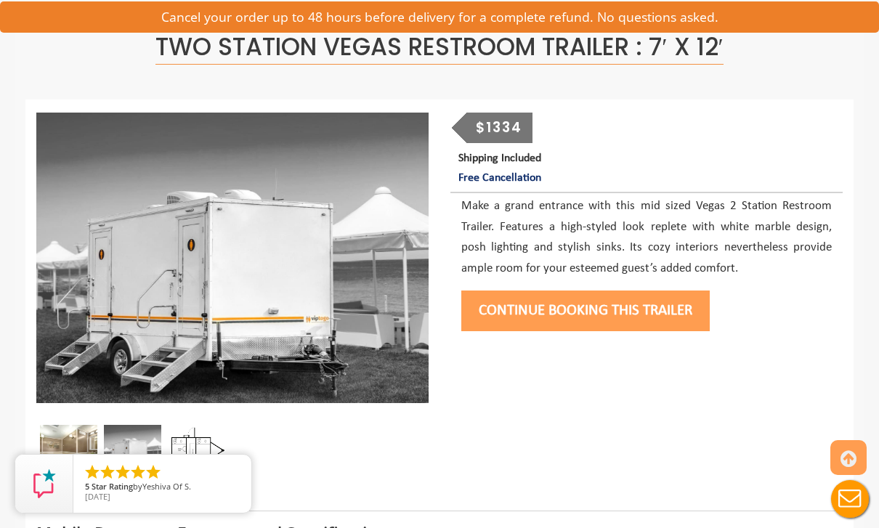
click at [70, 434] on img at bounding box center [68, 450] width 57 height 51
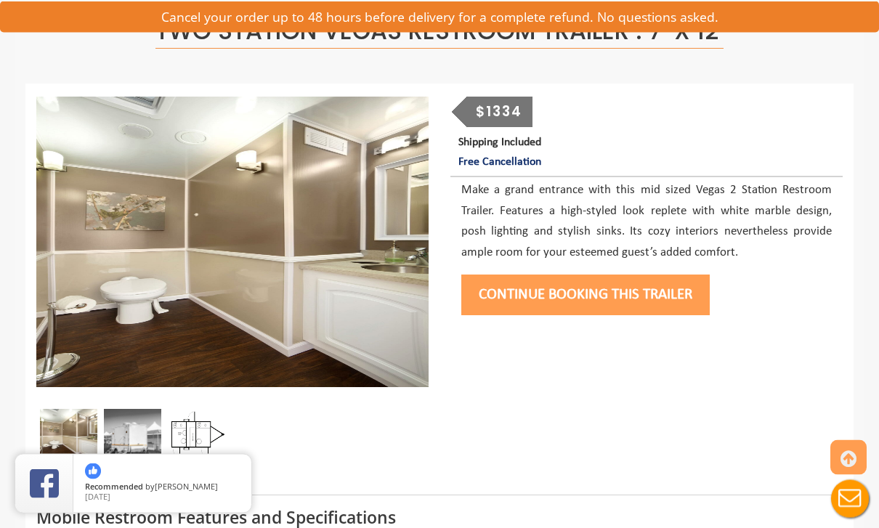
scroll to position [117, 0]
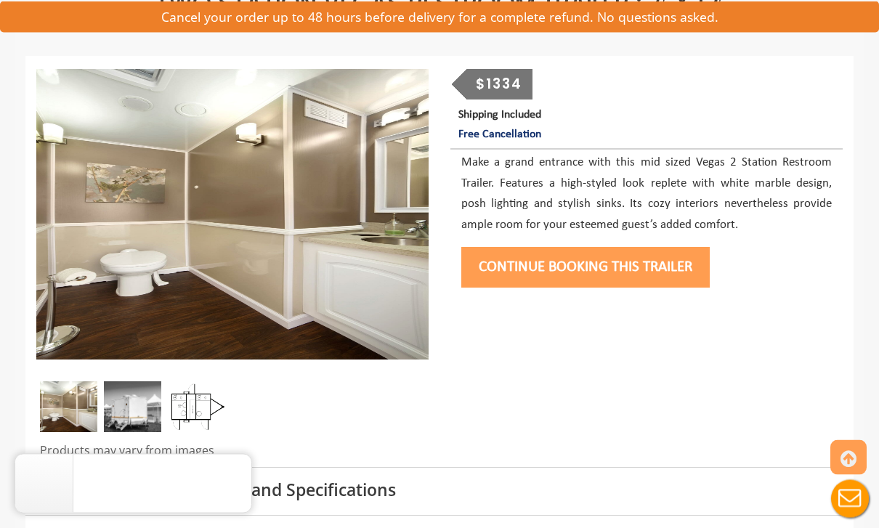
click at [132, 406] on img at bounding box center [132, 407] width 57 height 51
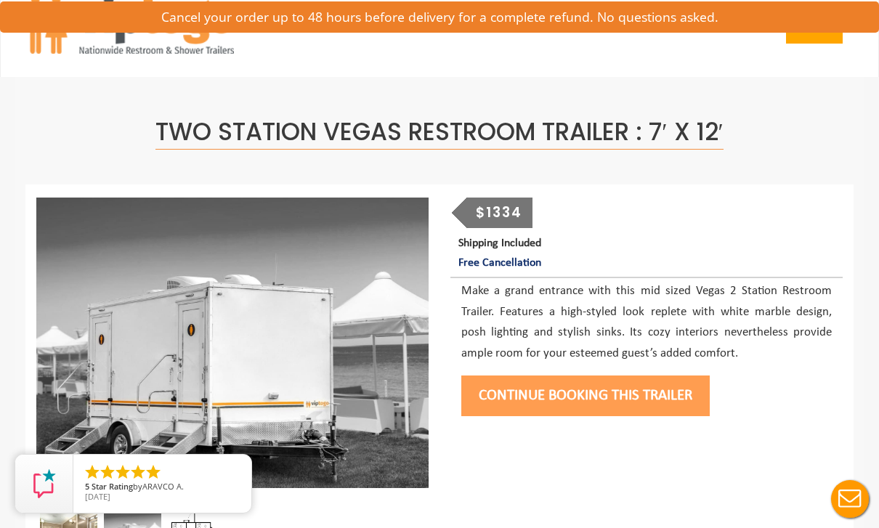
scroll to position [21, 0]
